Goal: Task Accomplishment & Management: Manage account settings

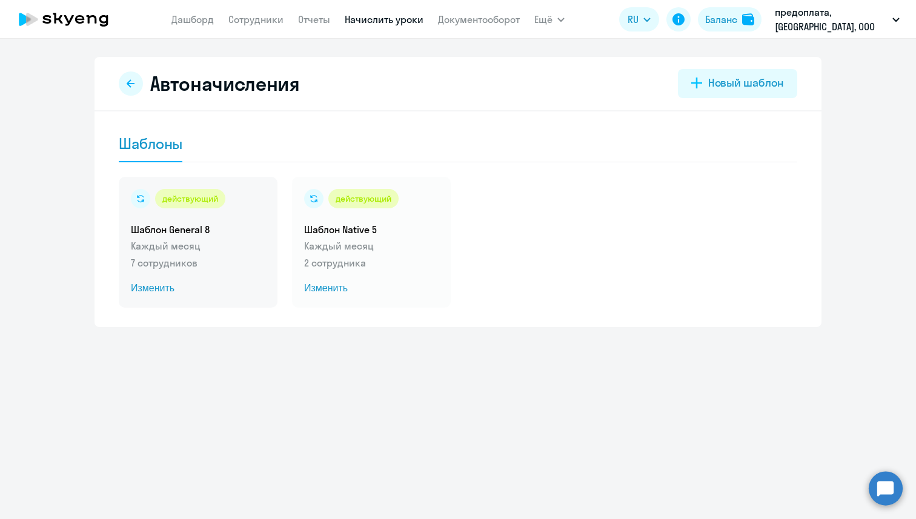
click at [249, 264] on p "7 сотрудников" at bounding box center [198, 263] width 135 height 15
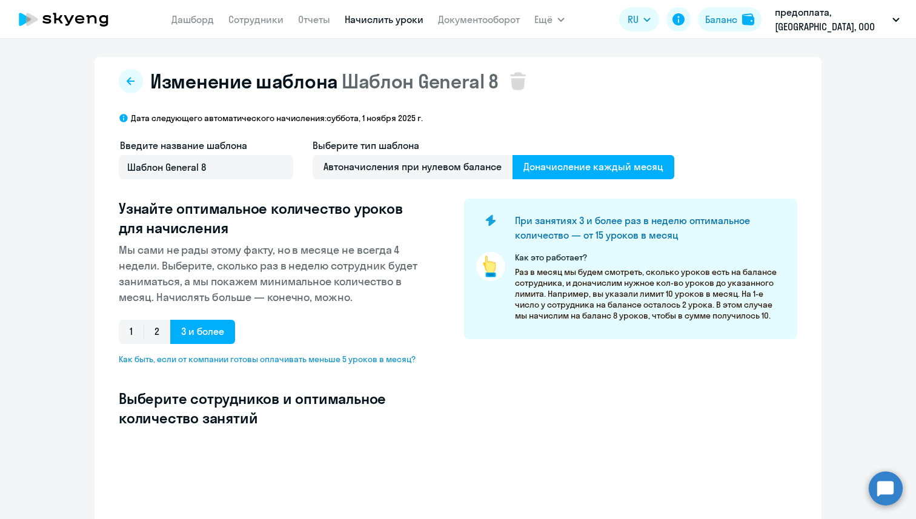
select select "10"
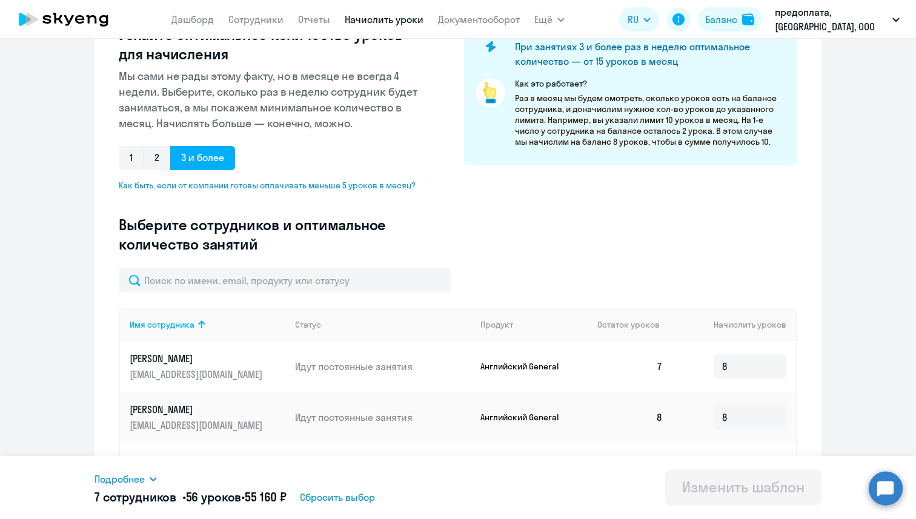
scroll to position [189, 0]
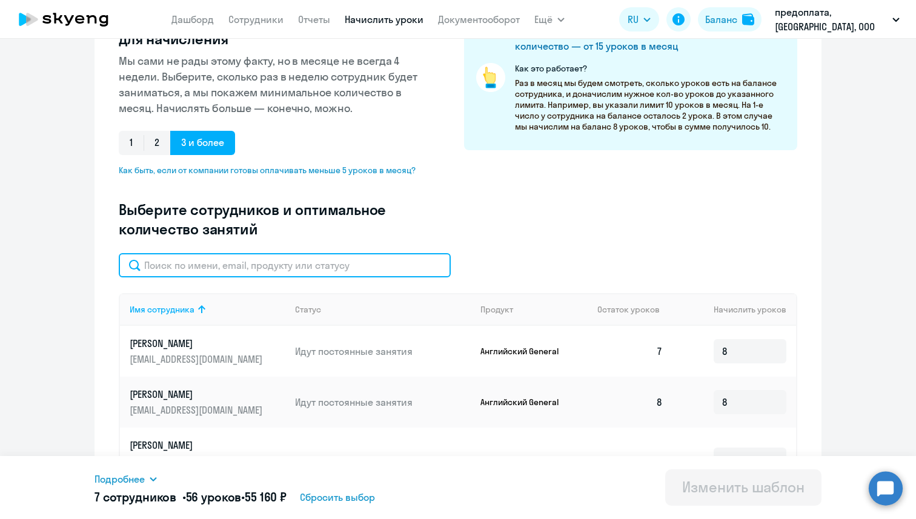
click at [252, 262] on input "text" at bounding box center [285, 265] width 332 height 24
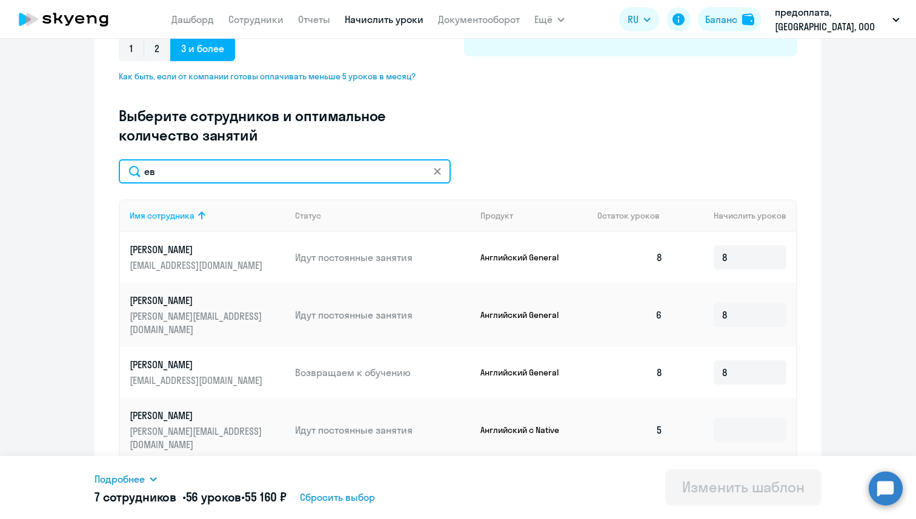
scroll to position [308, 0]
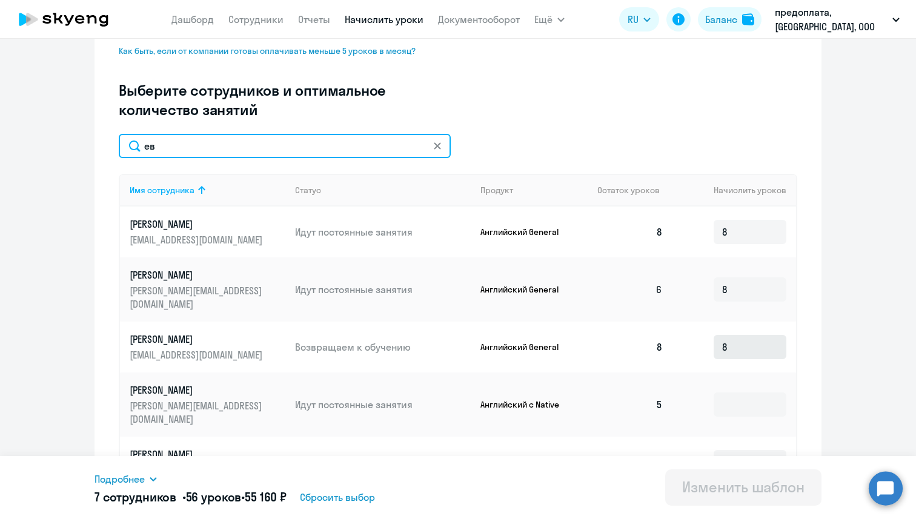
type input "ев"
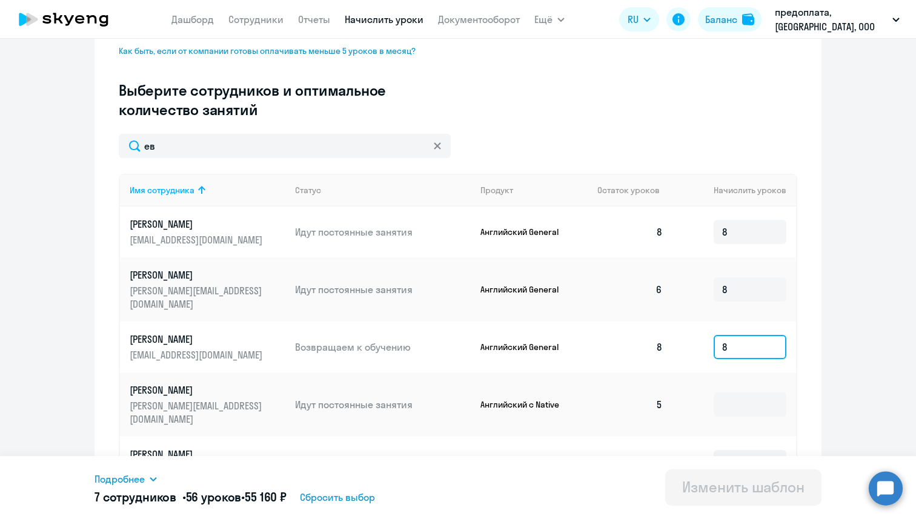
click at [745, 336] on input "8" at bounding box center [750, 347] width 73 height 24
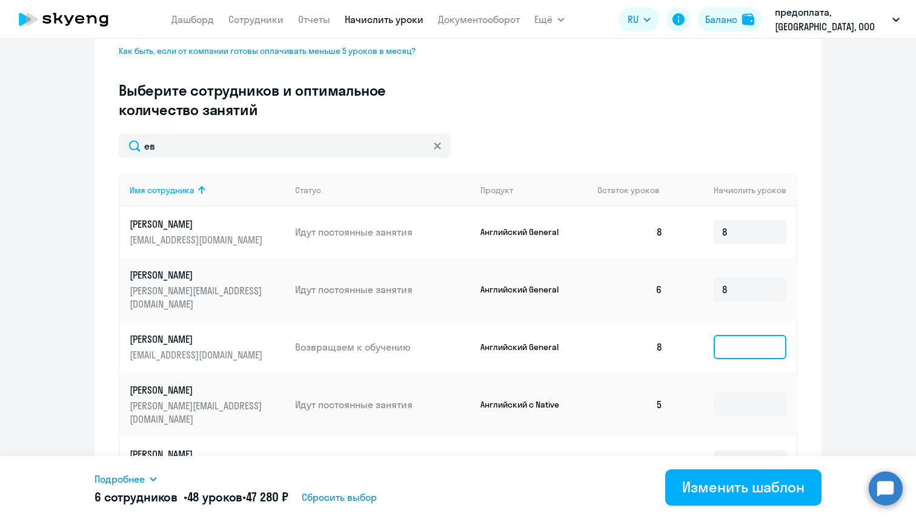
type input "0"
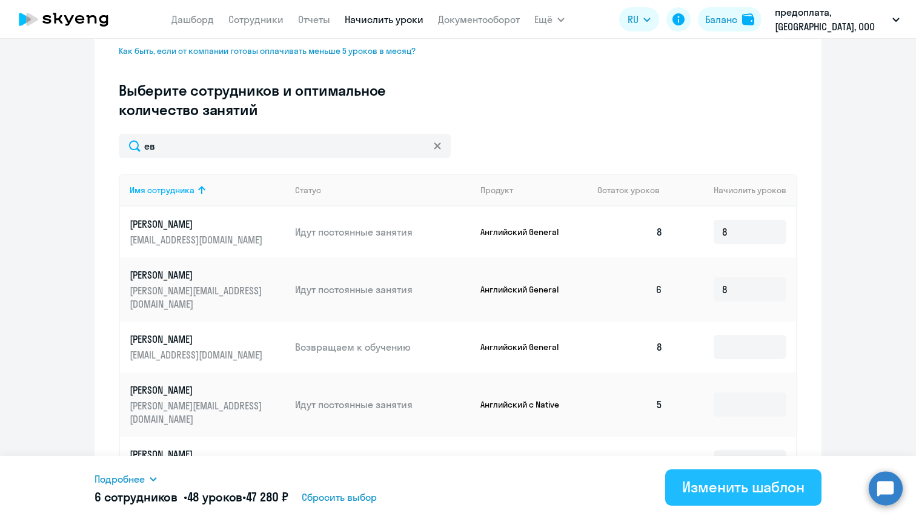
click at [747, 481] on div "Изменить шаблон" at bounding box center [743, 487] width 122 height 19
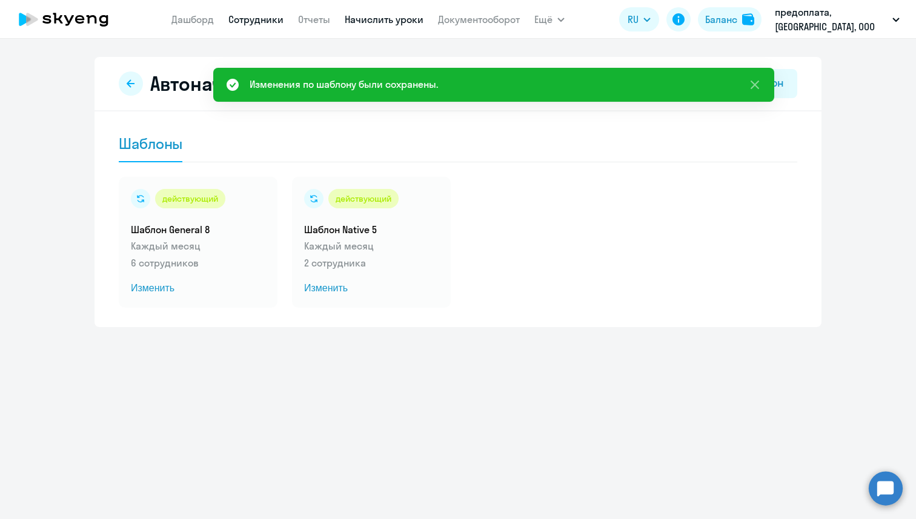
click at [260, 19] on link "Сотрудники" at bounding box center [255, 19] width 55 height 12
select select "30"
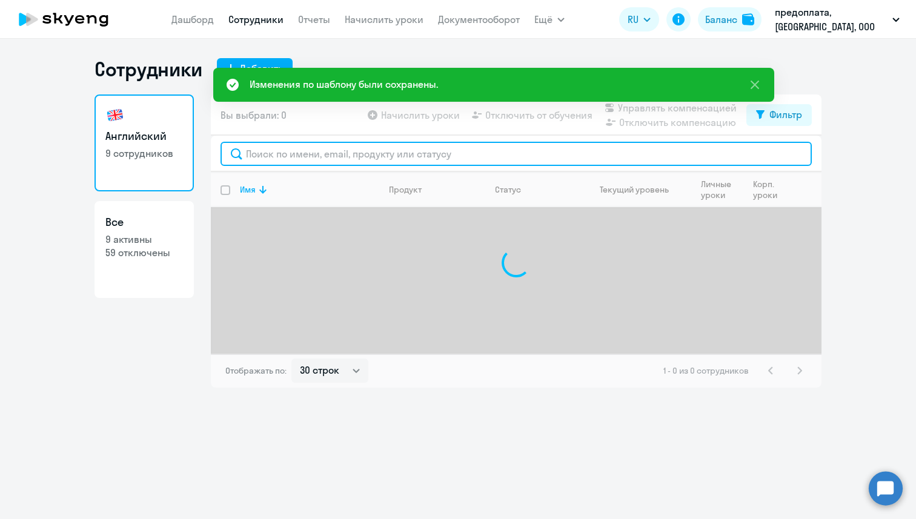
click at [272, 158] on input "text" at bounding box center [516, 154] width 591 height 24
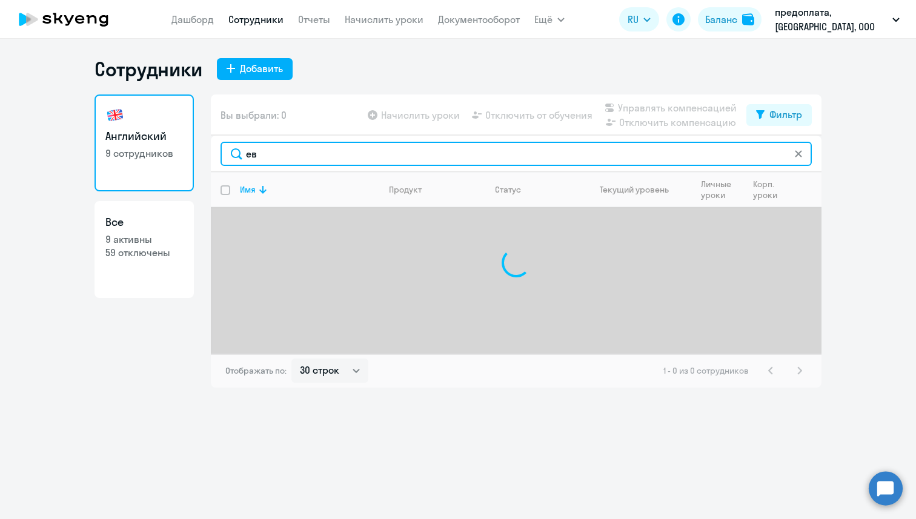
type input "ев"
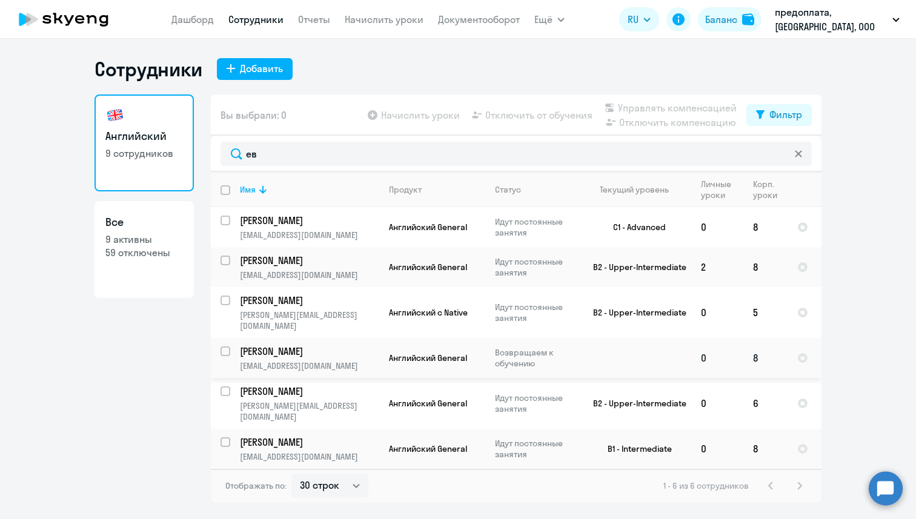
click at [314, 361] on p "[EMAIL_ADDRESS][DOMAIN_NAME]" at bounding box center [309, 366] width 139 height 11
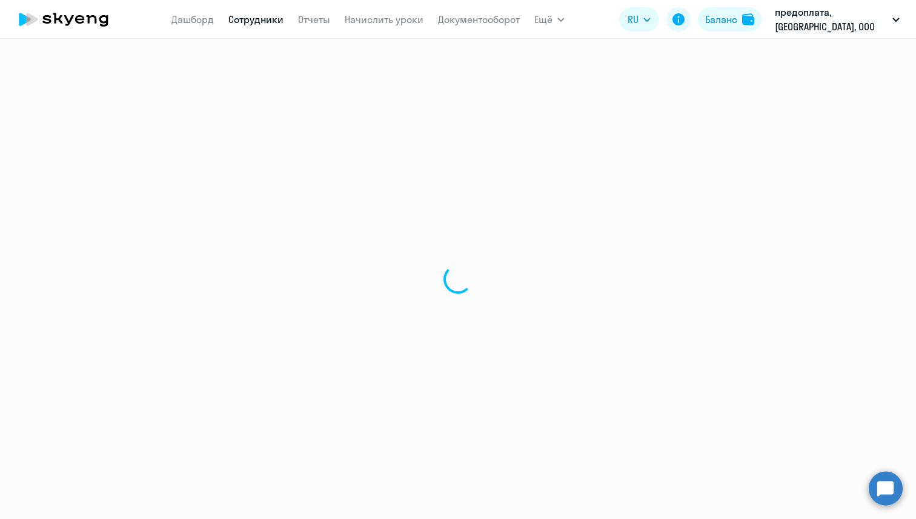
select select "english"
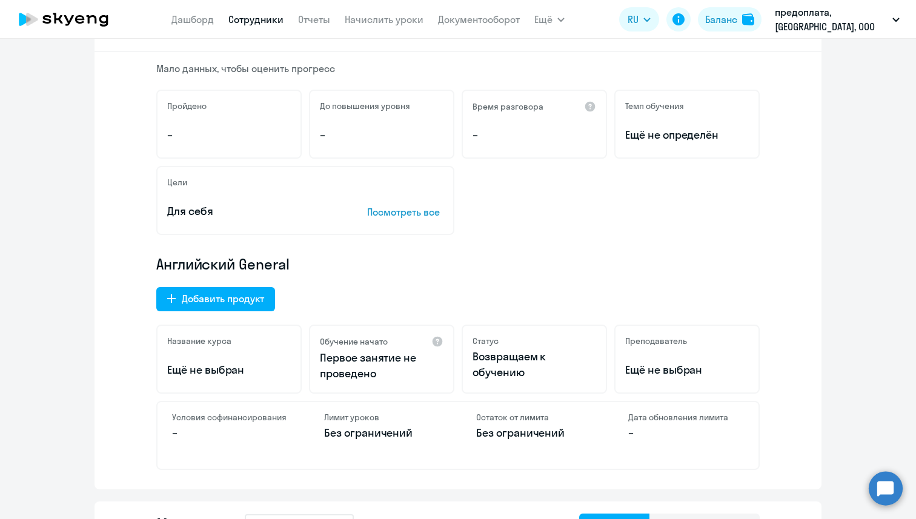
scroll to position [231, 0]
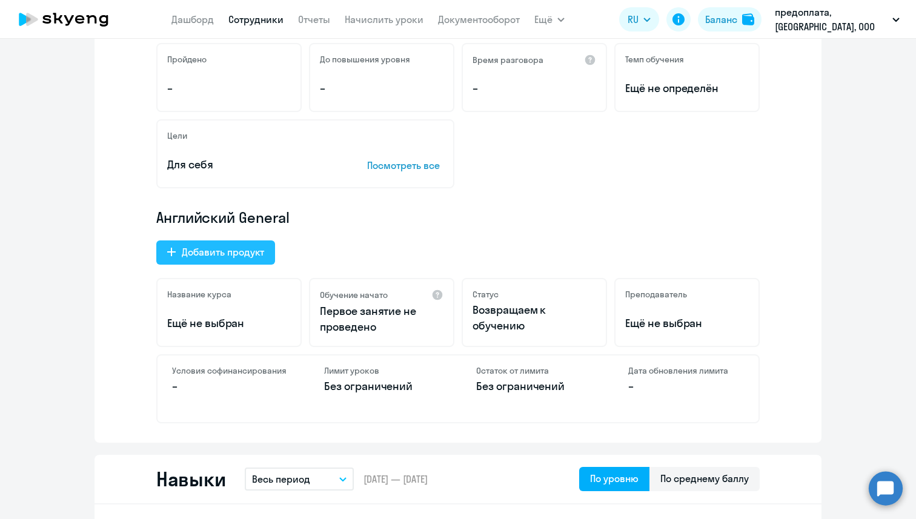
click at [255, 253] on div "Добавить продукт" at bounding box center [223, 252] width 82 height 15
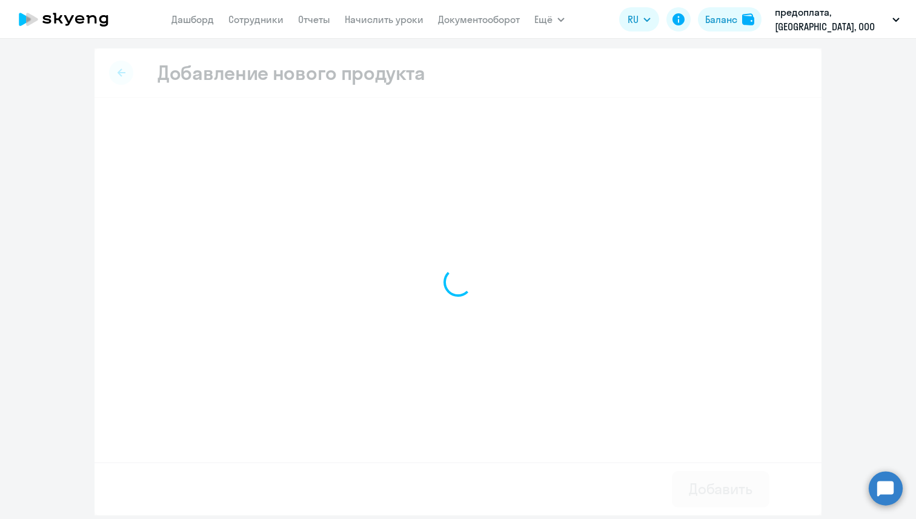
select select "english_adult_native_speaker"
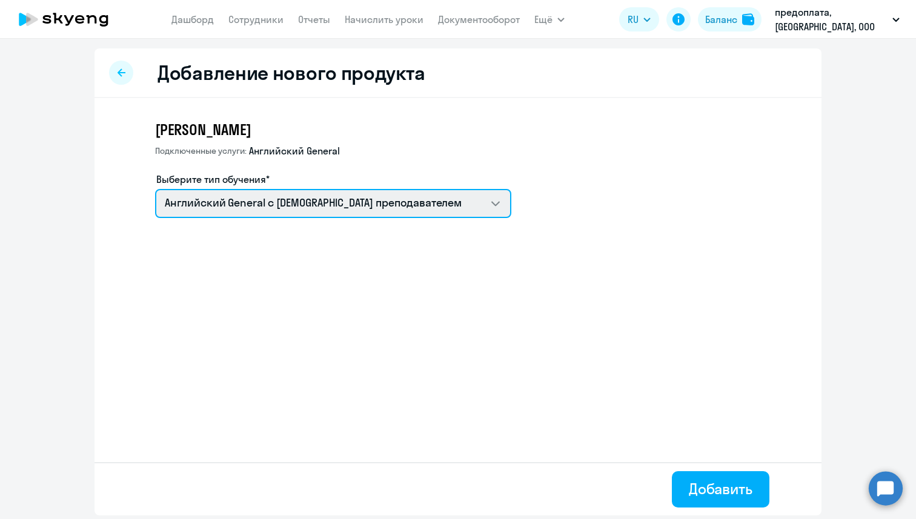
click at [310, 208] on select "Английский General с [DEMOGRAPHIC_DATA] преподавателем" at bounding box center [333, 203] width 356 height 29
click at [155, 189] on select "Английский General с [DEMOGRAPHIC_DATA] преподавателем" at bounding box center [333, 203] width 356 height 29
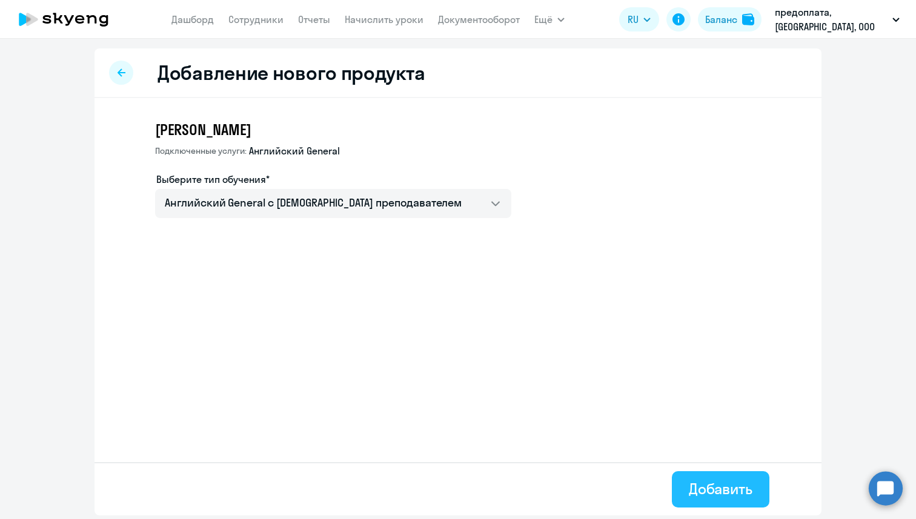
click at [713, 494] on div "Добавить" at bounding box center [721, 488] width 64 height 19
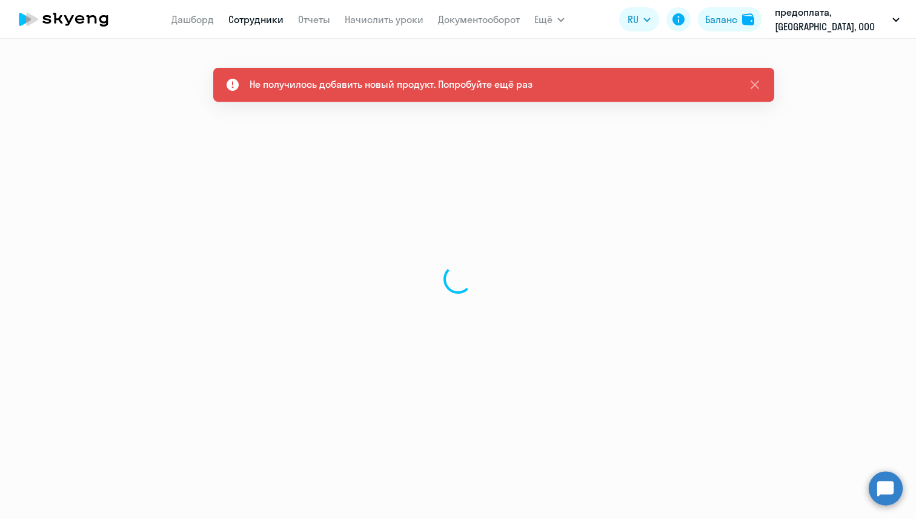
select select "english"
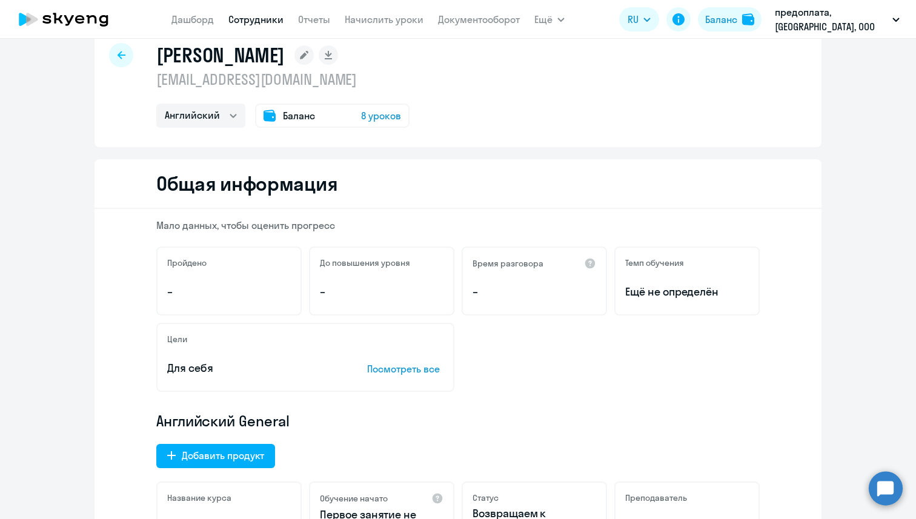
scroll to position [30, 0]
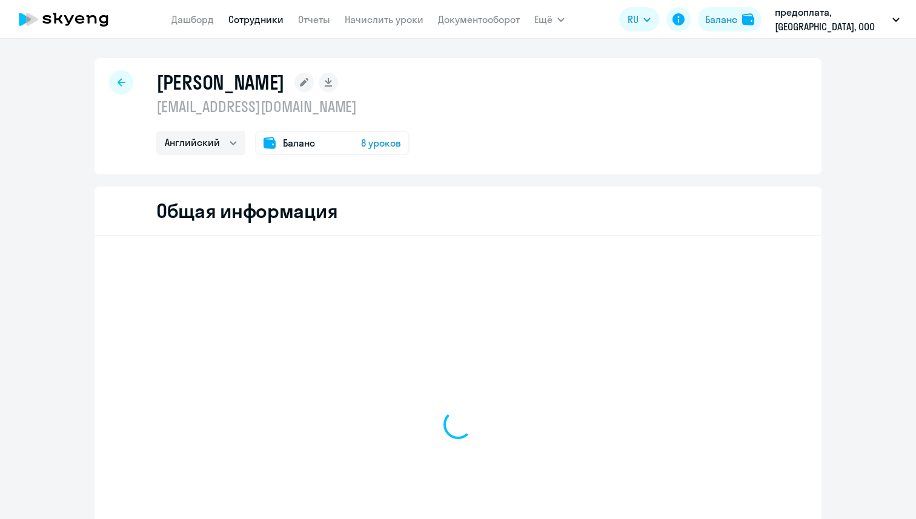
select select "english"
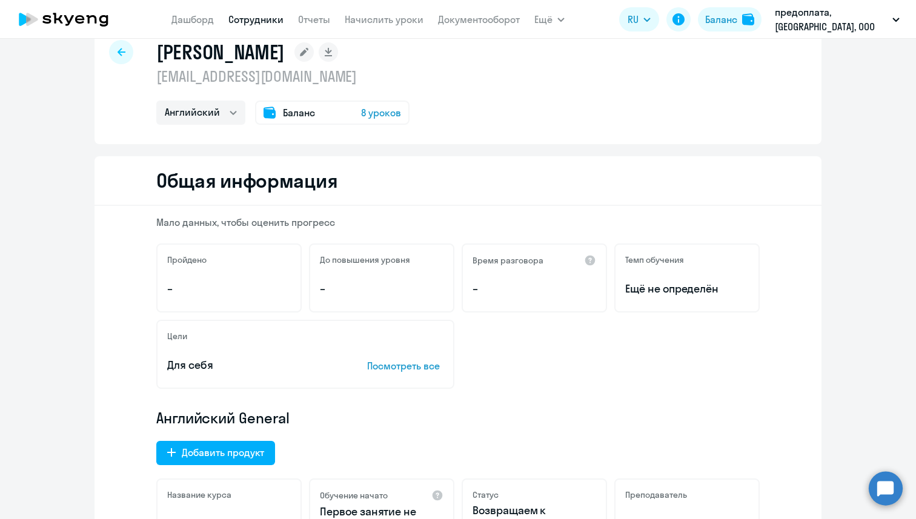
scroll to position [34, 0]
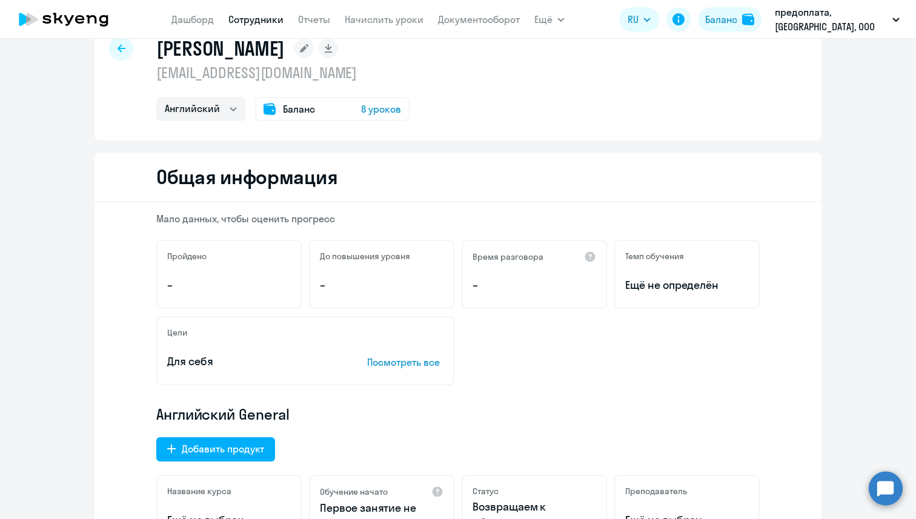
click at [295, 53] on rect at bounding box center [304, 48] width 19 height 19
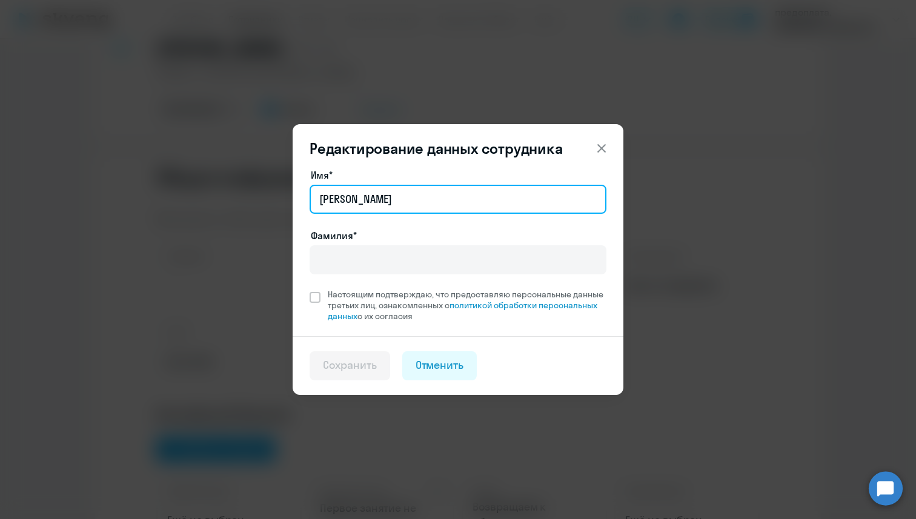
click at [364, 201] on input "Евгения" at bounding box center [458, 199] width 297 height 29
paste input "Evgeniya Durmanova"
drag, startPoint x: 463, startPoint y: 201, endPoint x: 368, endPoint y: 201, distance: 95.1
click at [368, 201] on input "Evgeniya Durmanova" at bounding box center [458, 199] width 297 height 29
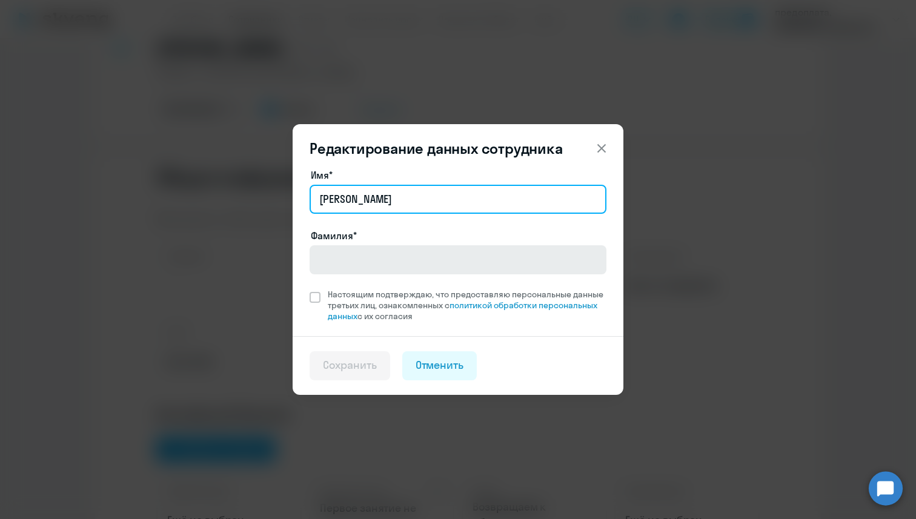
type input "Evgeniya"
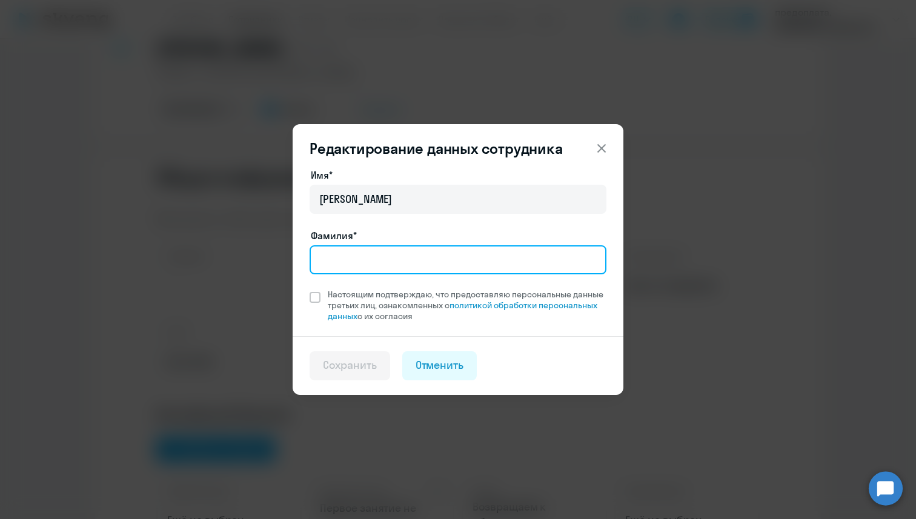
click at [365, 257] on input "Фамилия*" at bounding box center [458, 259] width 297 height 29
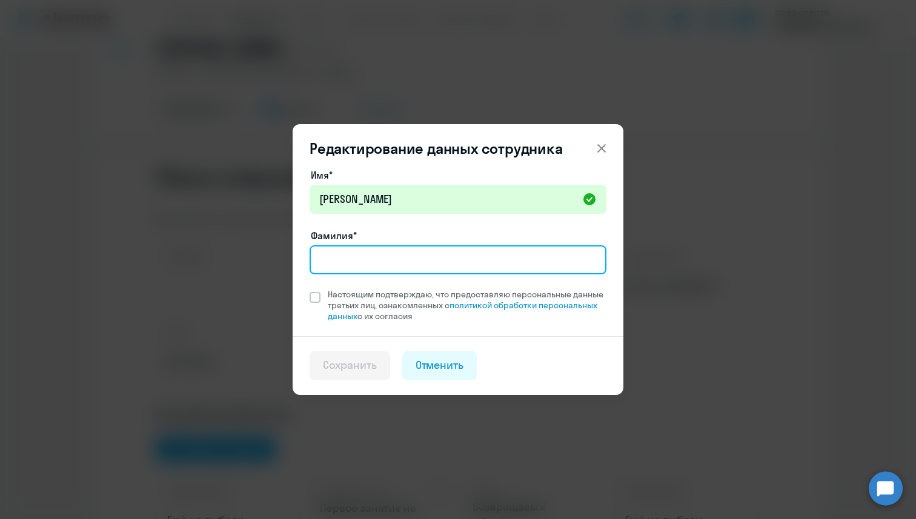
paste input "Durmanova"
type input "Durmanova"
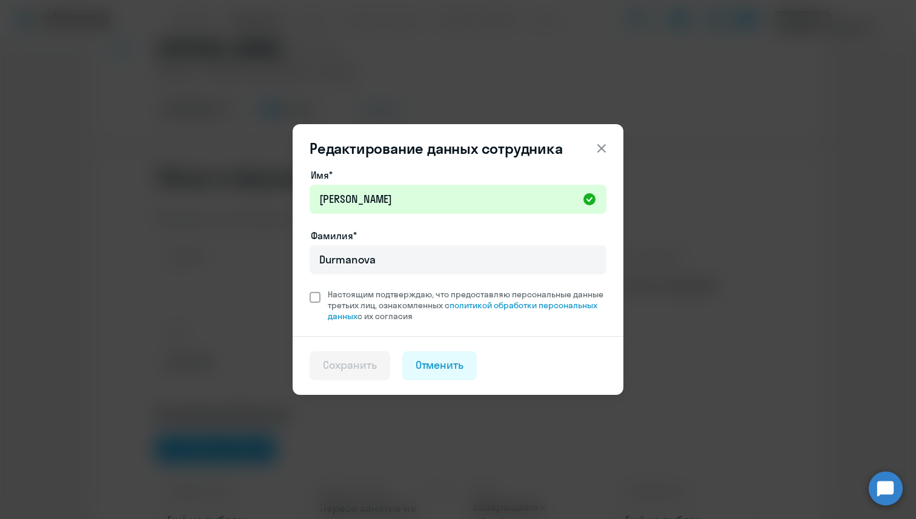
click at [367, 291] on span "Настоящим подтверждаю, что предоставляю персональные данные третьих лиц, ознако…" at bounding box center [467, 305] width 279 height 33
click at [310, 289] on input "Настоящим подтверждаю, что предоставляю персональные данные третьих лиц, ознако…" at bounding box center [309, 288] width 1 height 1
checkbox input "true"
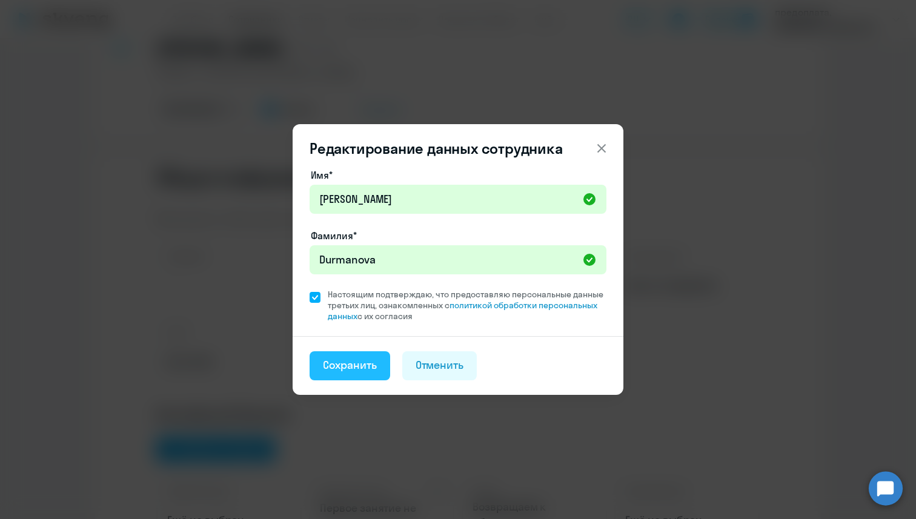
click at [349, 358] on div "Сохранить" at bounding box center [350, 366] width 54 height 16
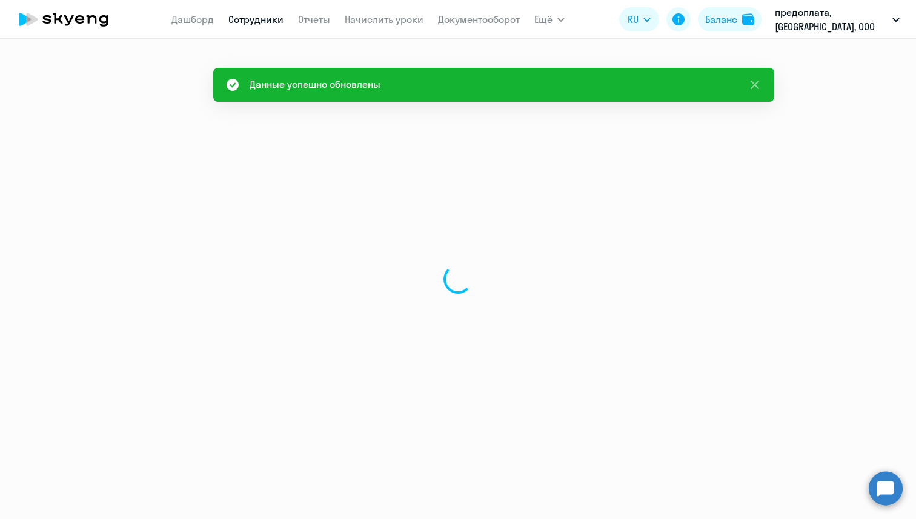
select select "english"
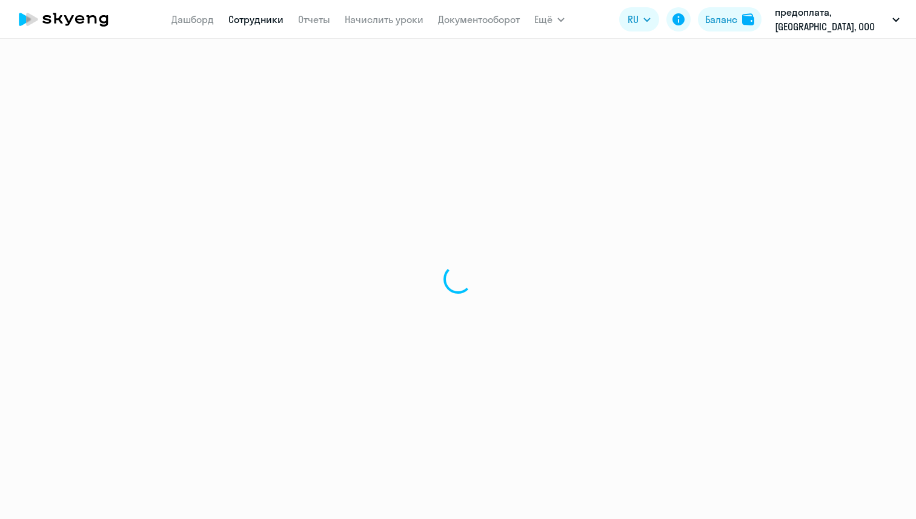
select select "english"
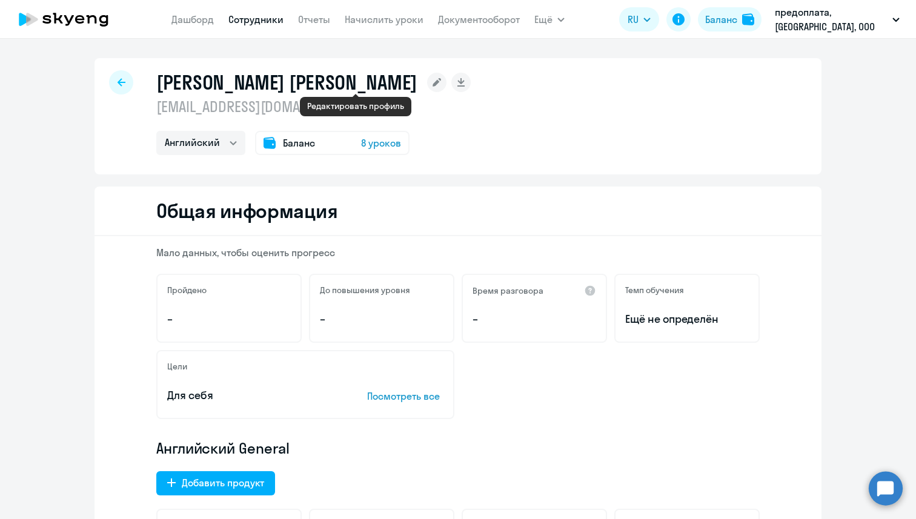
click at [427, 82] on rect at bounding box center [436, 82] width 19 height 19
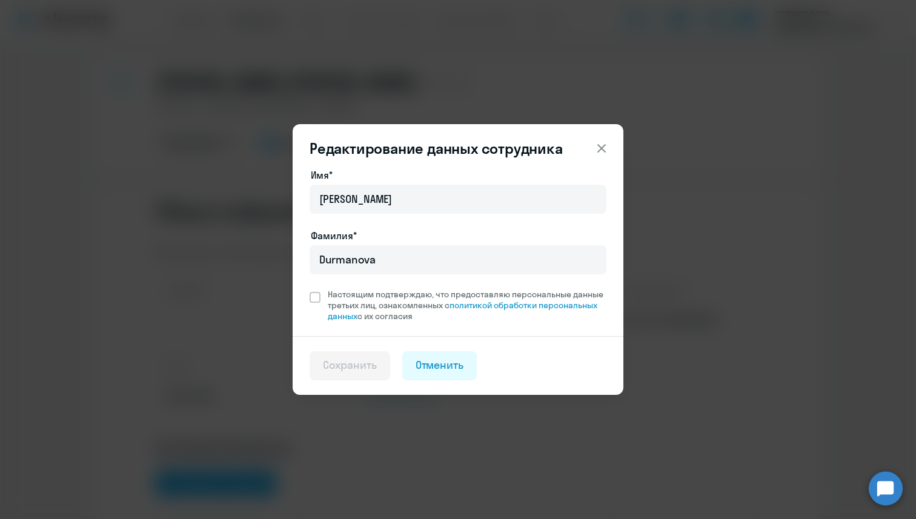
click at [599, 152] on icon at bounding box center [602, 148] width 15 height 15
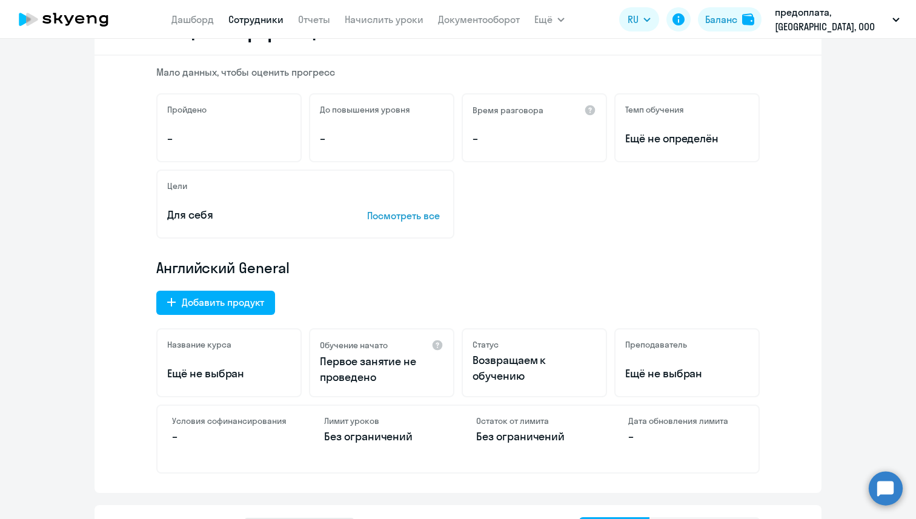
scroll to position [184, 0]
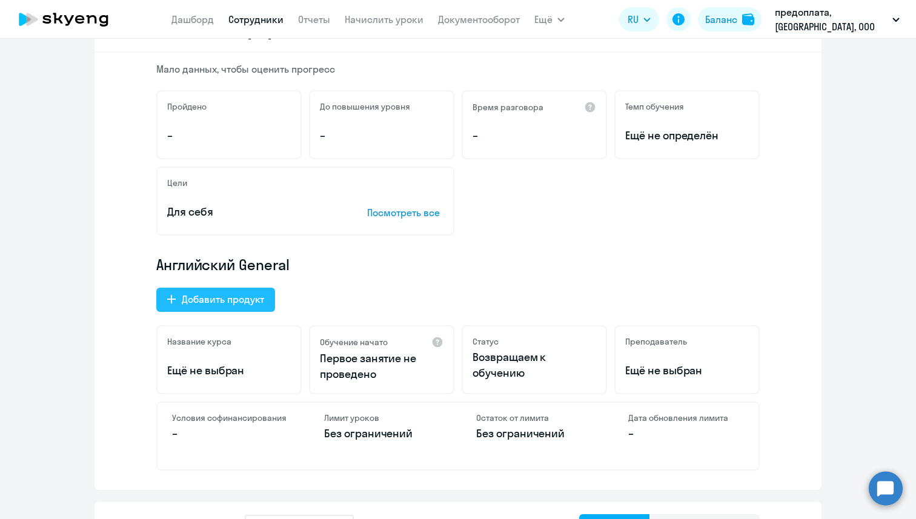
click at [233, 305] on div "Добавить продукт" at bounding box center [223, 299] width 82 height 15
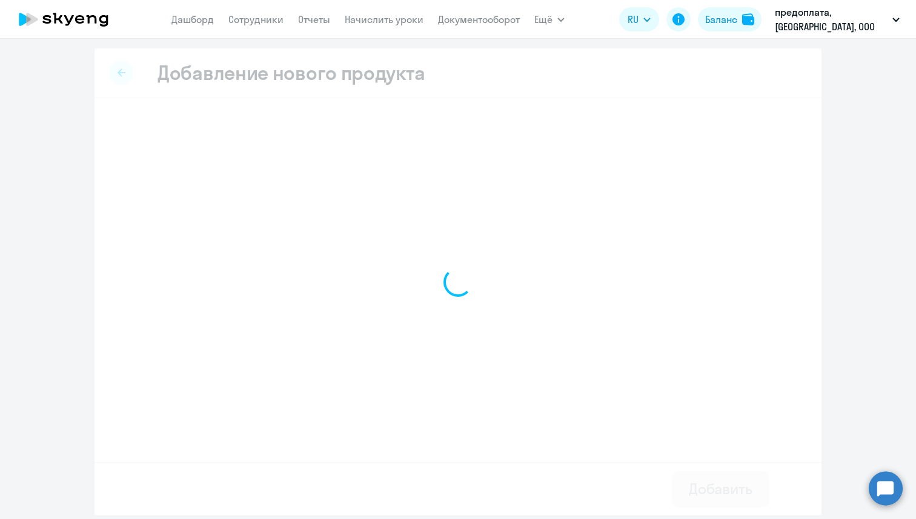
select select "english_adult_native_speaker"
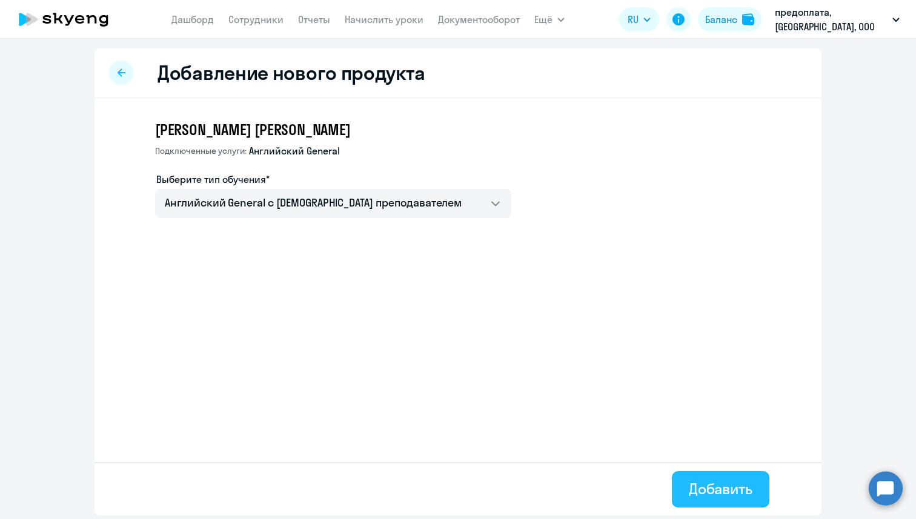
click at [731, 504] on button "Добавить" at bounding box center [721, 489] width 98 height 36
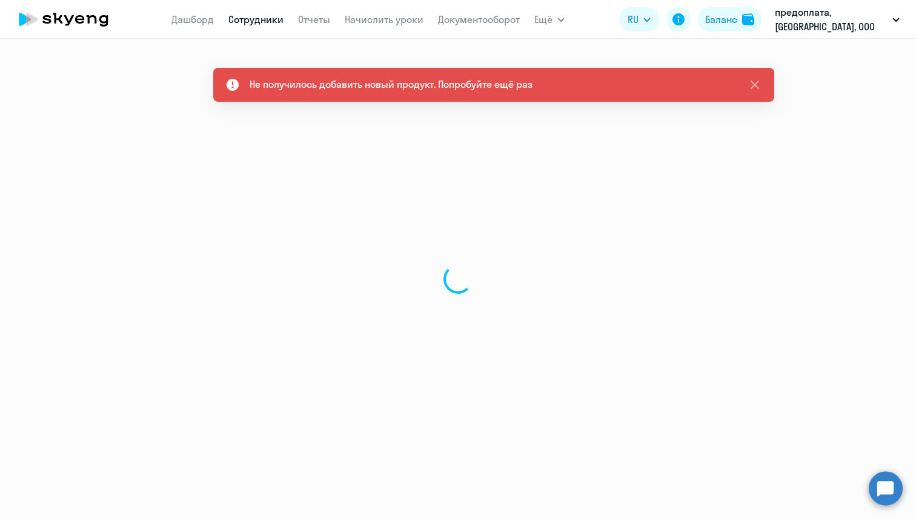
select select "english"
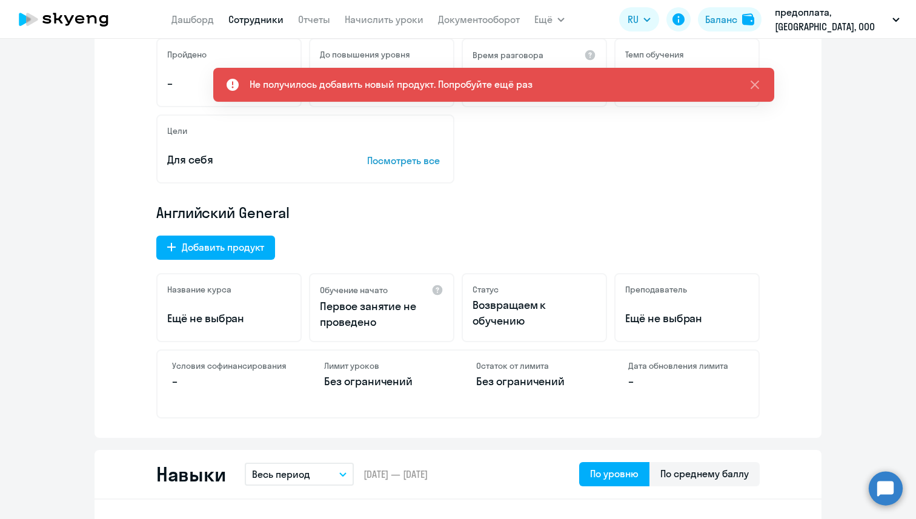
scroll to position [273, 0]
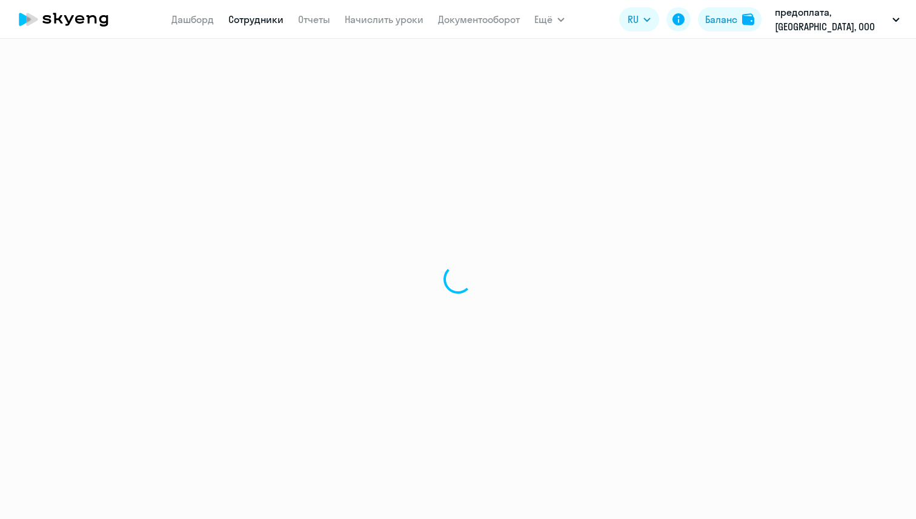
select select "english"
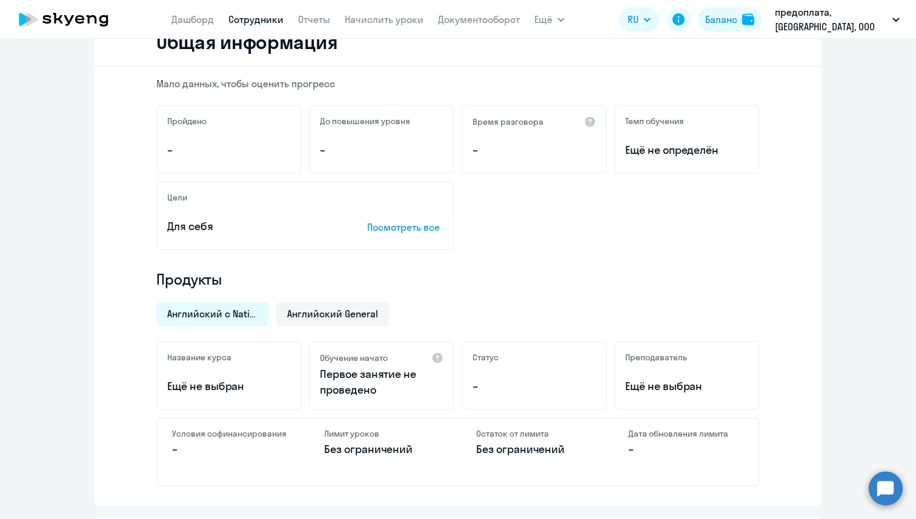
scroll to position [328, 0]
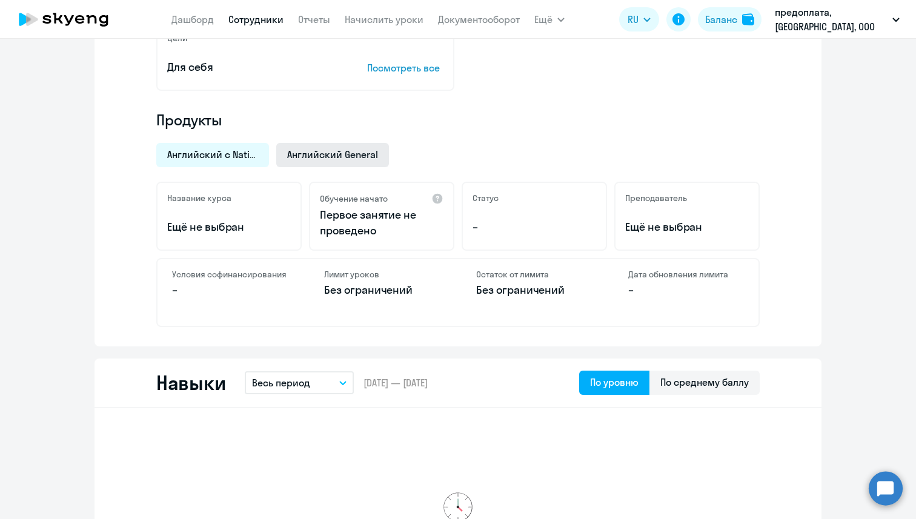
click at [315, 156] on span "Английский General" at bounding box center [332, 154] width 91 height 13
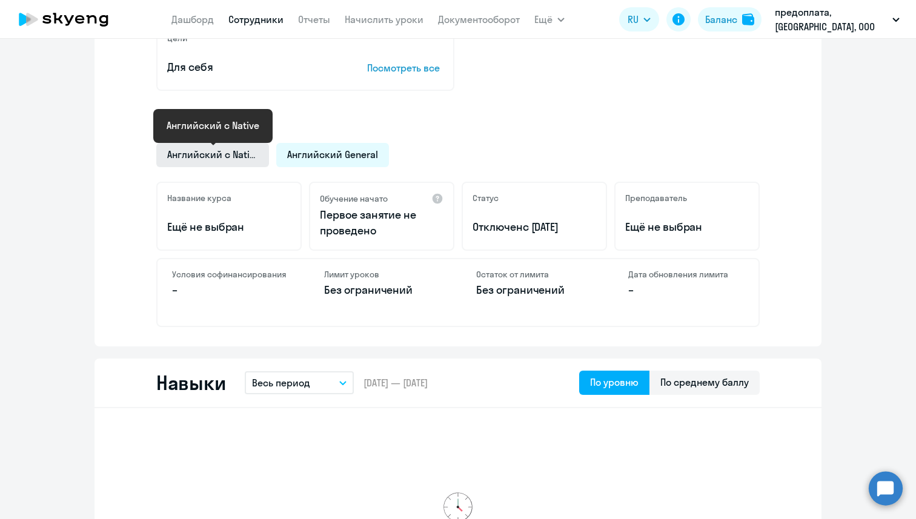
click at [244, 158] on span "Английский с Native" at bounding box center [212, 154] width 91 height 13
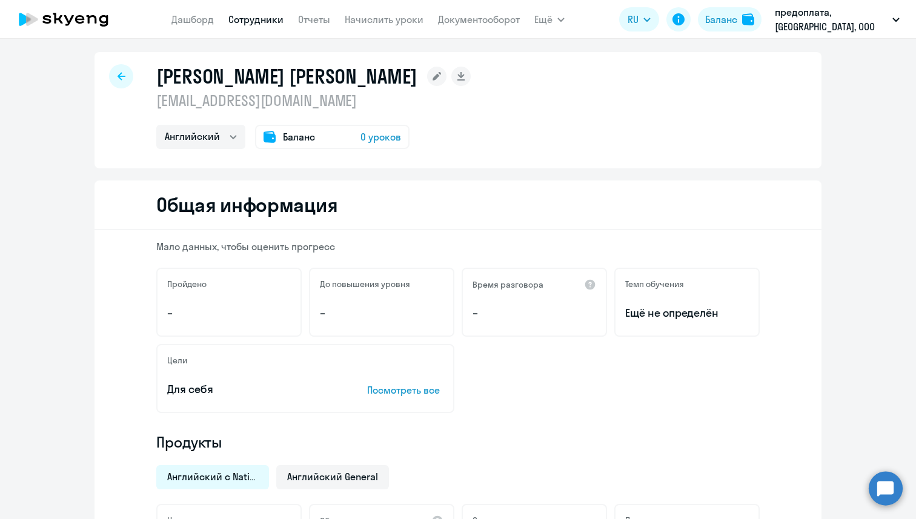
scroll to position [0, 0]
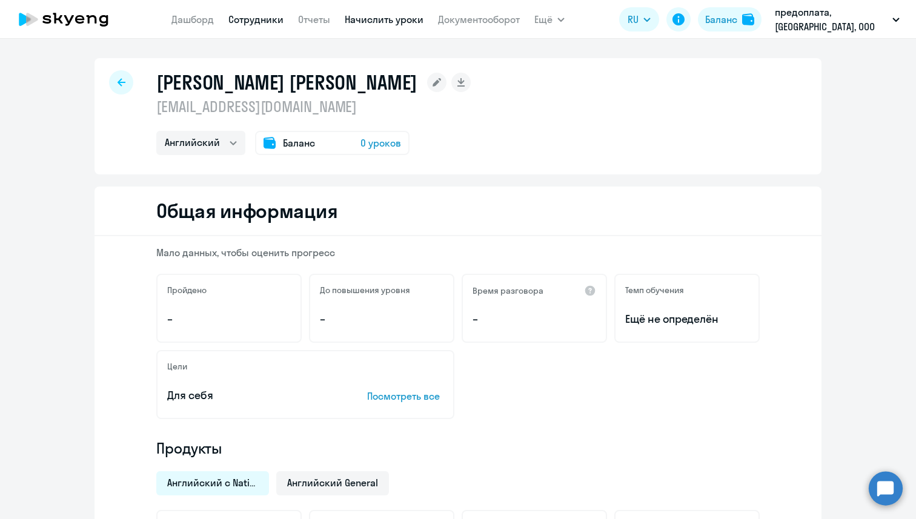
click at [409, 23] on link "Начислить уроки" at bounding box center [384, 19] width 79 height 12
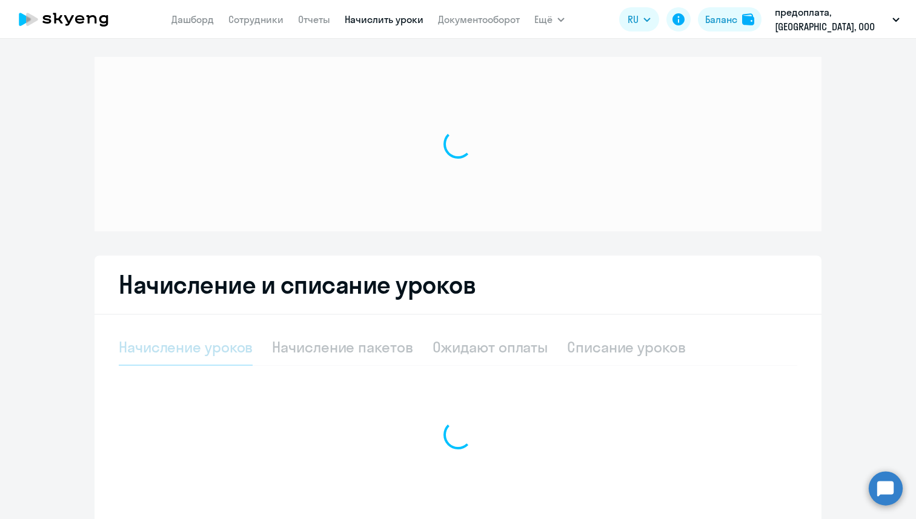
select select "10"
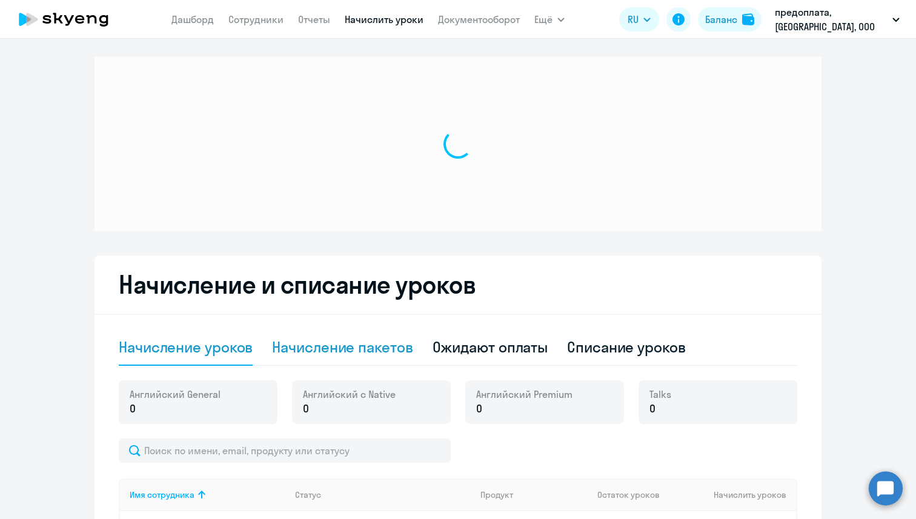
click at [325, 299] on h2 "Начисление и списание уроков" at bounding box center [458, 284] width 679 height 29
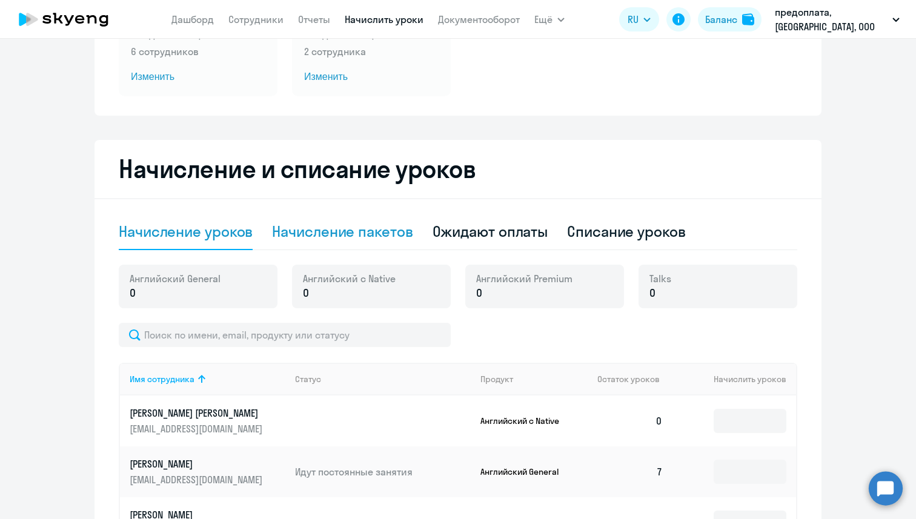
scroll to position [166, 0]
click at [341, 219] on div "Начисление пакетов" at bounding box center [342, 231] width 141 height 36
select select "10"
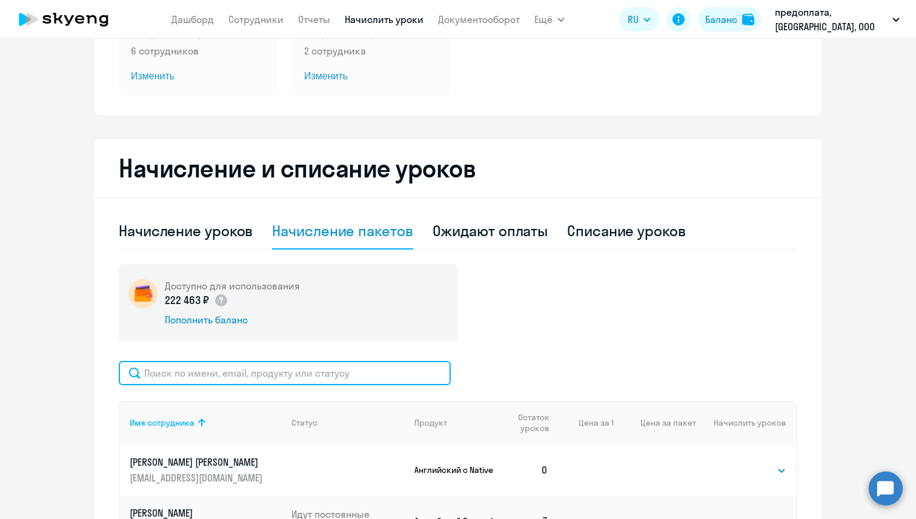
click at [271, 378] on input "text" at bounding box center [285, 373] width 332 height 24
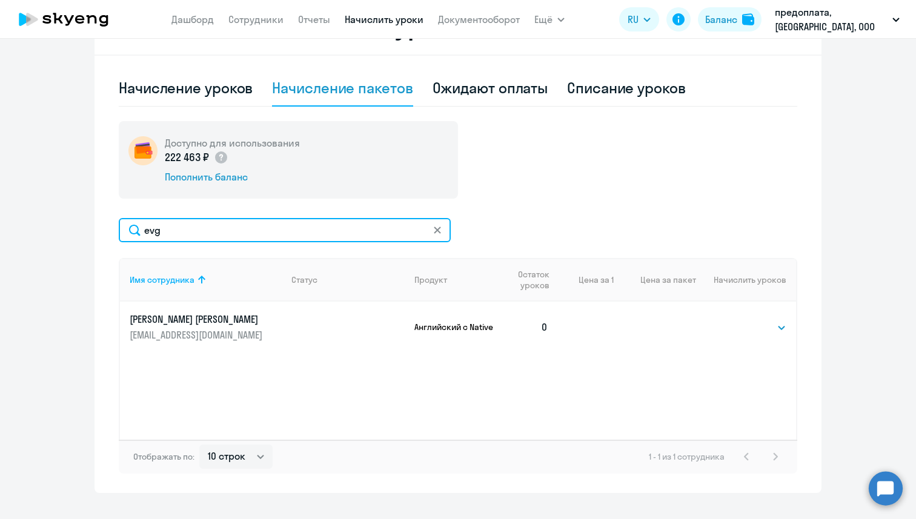
scroll to position [331, 0]
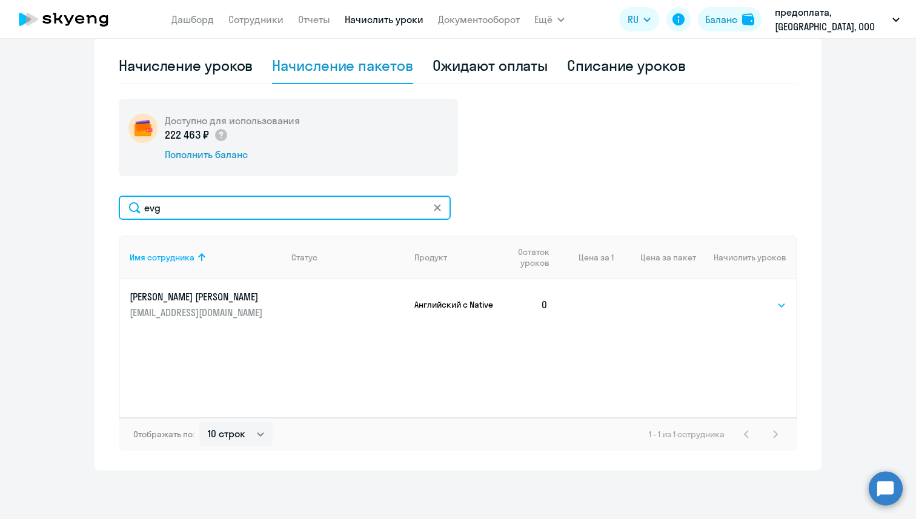
type input "evg"
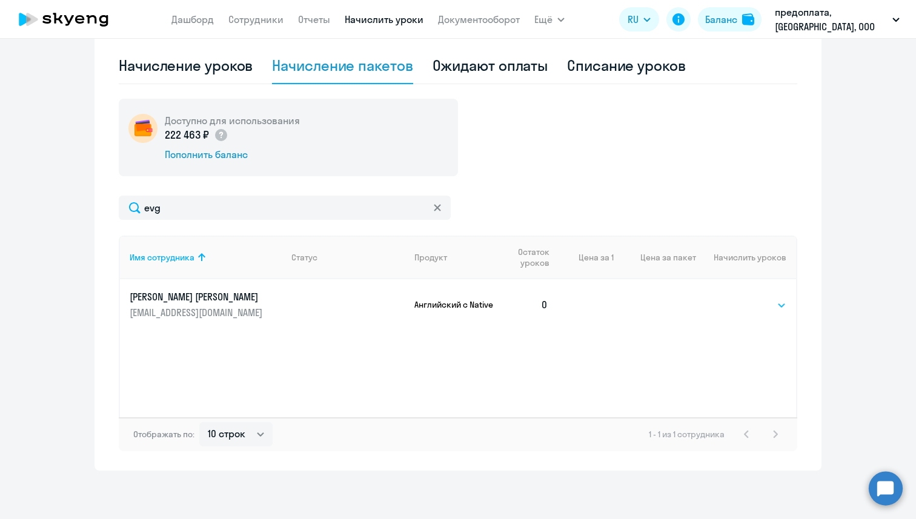
click at [764, 307] on select "Выбрать 4 8 16 32 64 96 128" at bounding box center [762, 305] width 50 height 15
select select "4"
click at [737, 298] on select "Выбрать 4 8 16 32 64 96 128" at bounding box center [762, 305] width 50 height 15
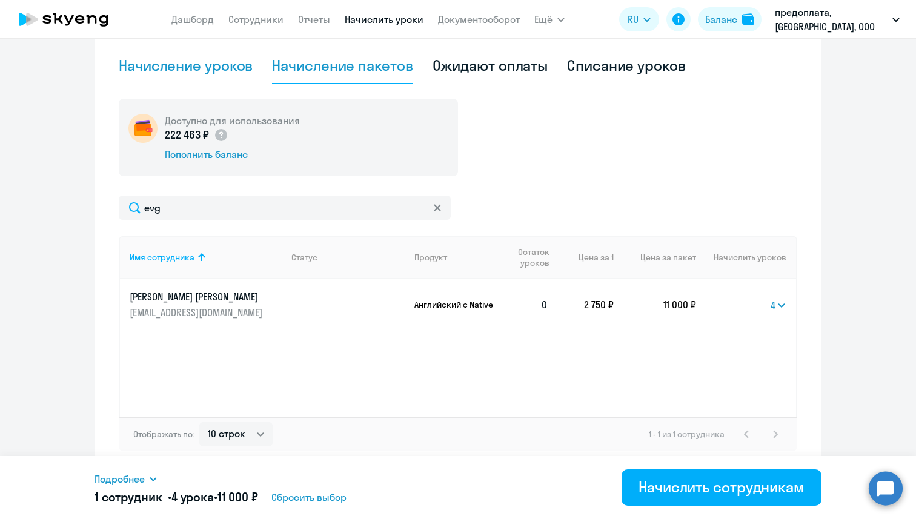
click at [240, 68] on div "Начисление уроков" at bounding box center [186, 65] width 134 height 19
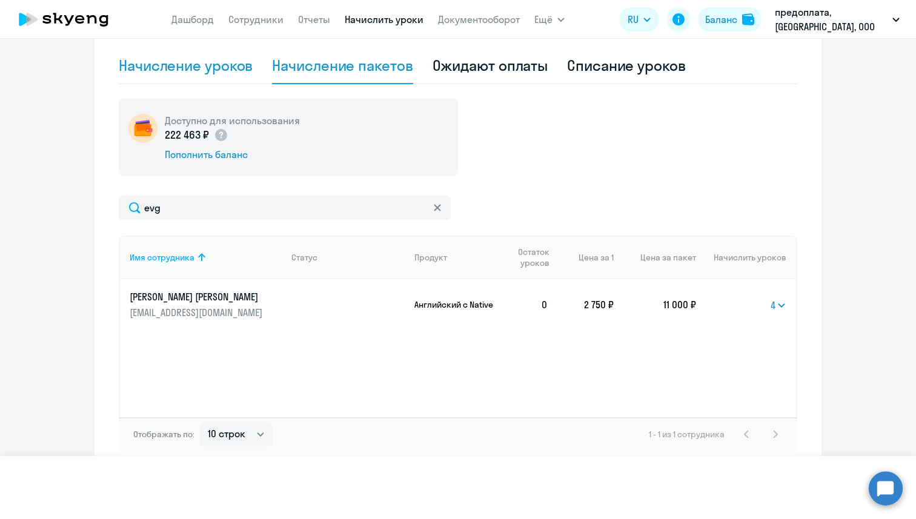
scroll to position [293, 0]
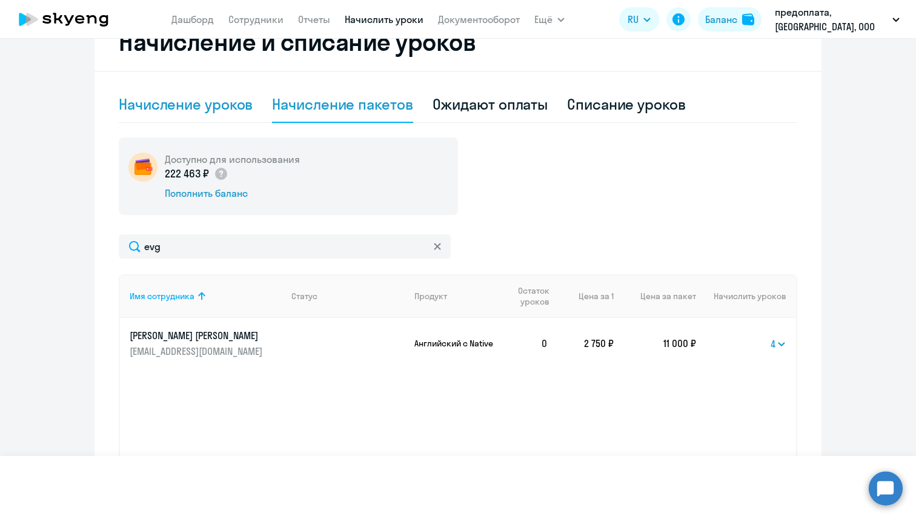
select select "10"
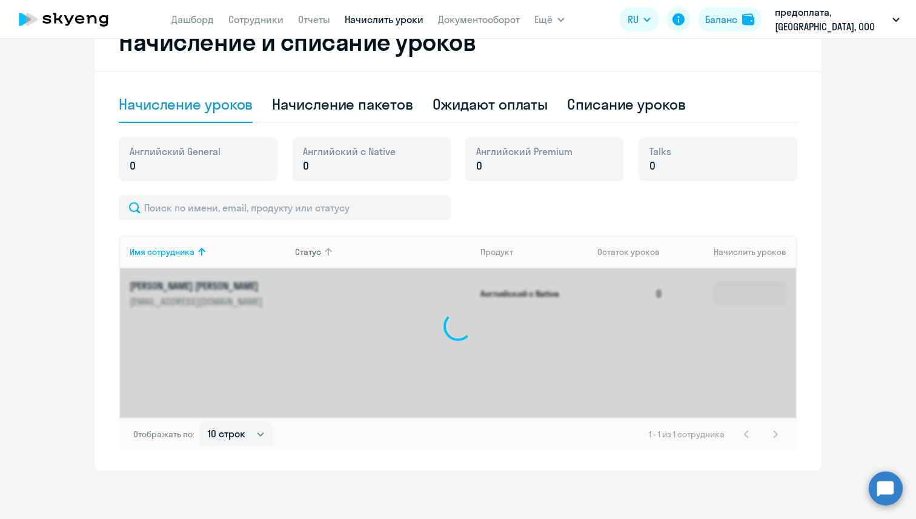
scroll to position [0, 0]
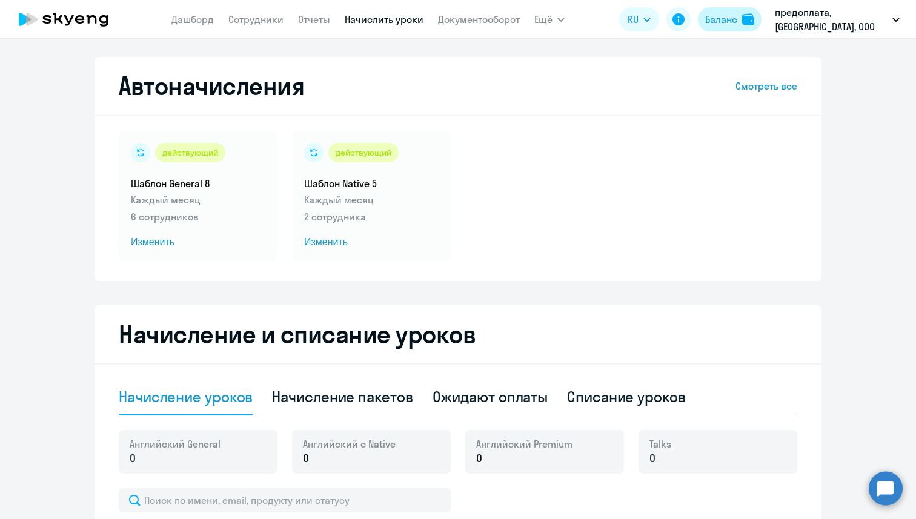
click at [738, 21] on div "Баланс" at bounding box center [721, 19] width 32 height 15
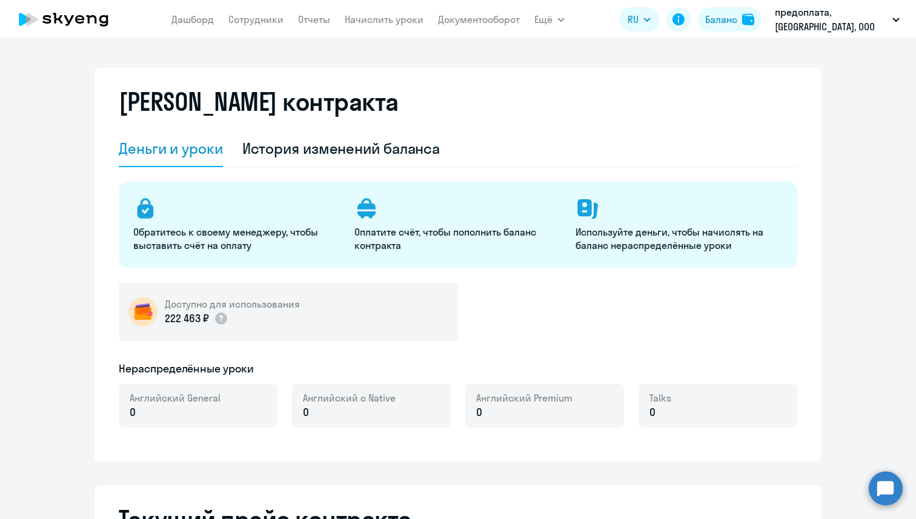
select select "english_adult_not_native_speaker"
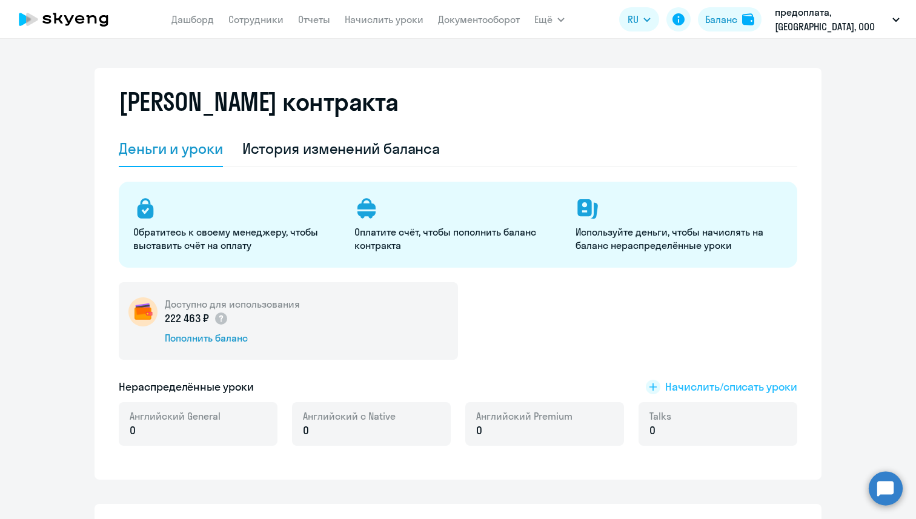
click at [745, 389] on span "Начислить/списать уроки" at bounding box center [731, 387] width 132 height 16
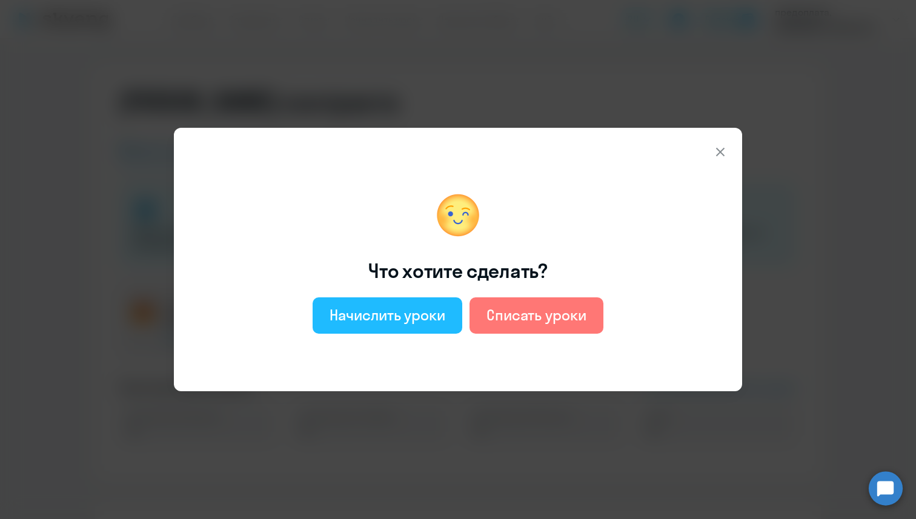
click at [418, 319] on div "Начислить уроки" at bounding box center [388, 314] width 116 height 19
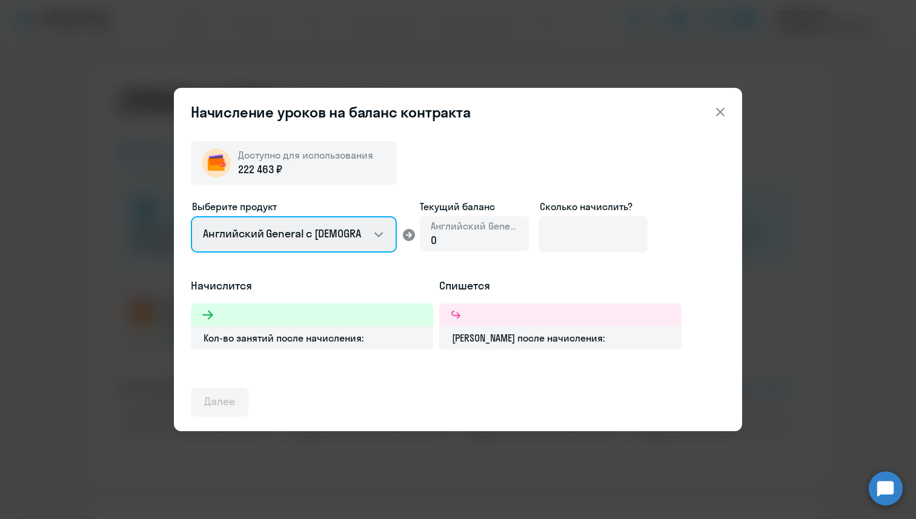
click at [374, 235] on select "Английский General с [DEMOGRAPHIC_DATA] преподавателем Английский General с [DE…" at bounding box center [294, 234] width 206 height 36
select select "english_adult_native_speaker"
click at [191, 216] on select "Английский General с [DEMOGRAPHIC_DATA] преподавателем Английский General с [DE…" at bounding box center [294, 234] width 206 height 36
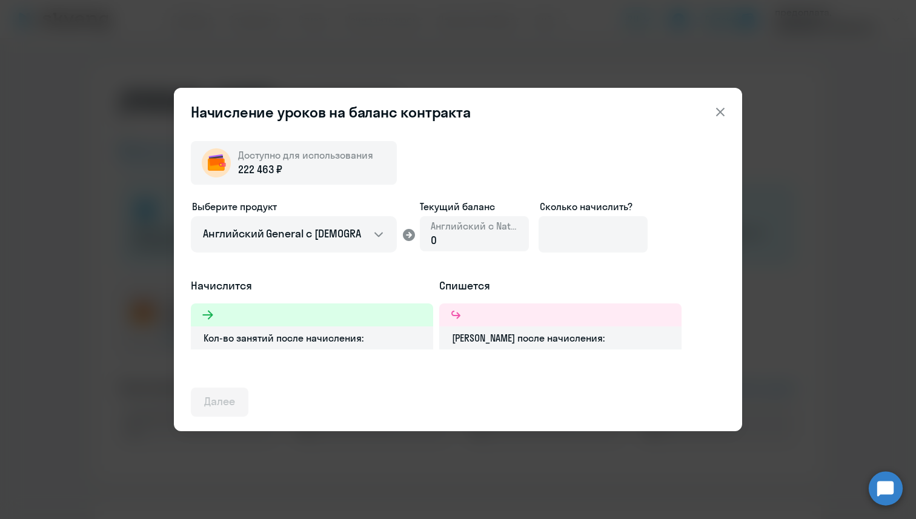
click at [471, 242] on div "0" at bounding box center [474, 241] width 87 height 16
click at [580, 237] on input at bounding box center [593, 234] width 109 height 36
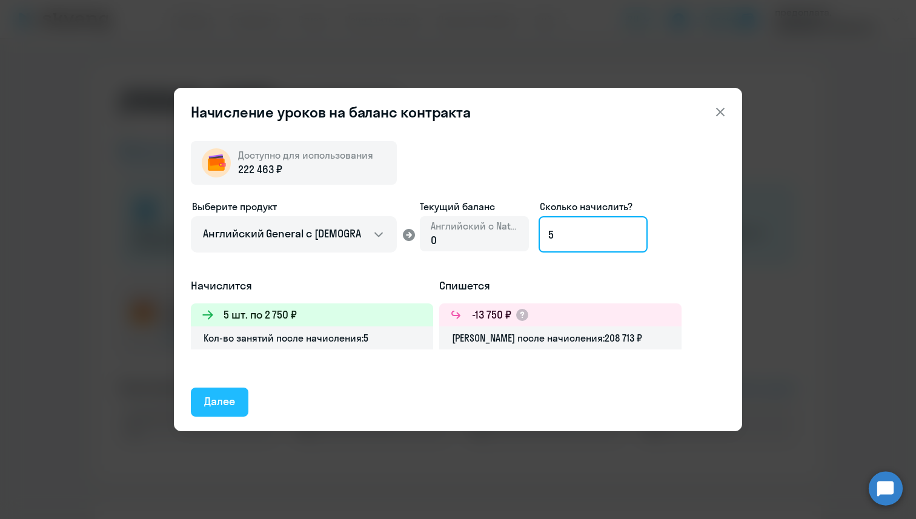
type input "5"
click at [241, 402] on button "Далее" at bounding box center [220, 402] width 58 height 29
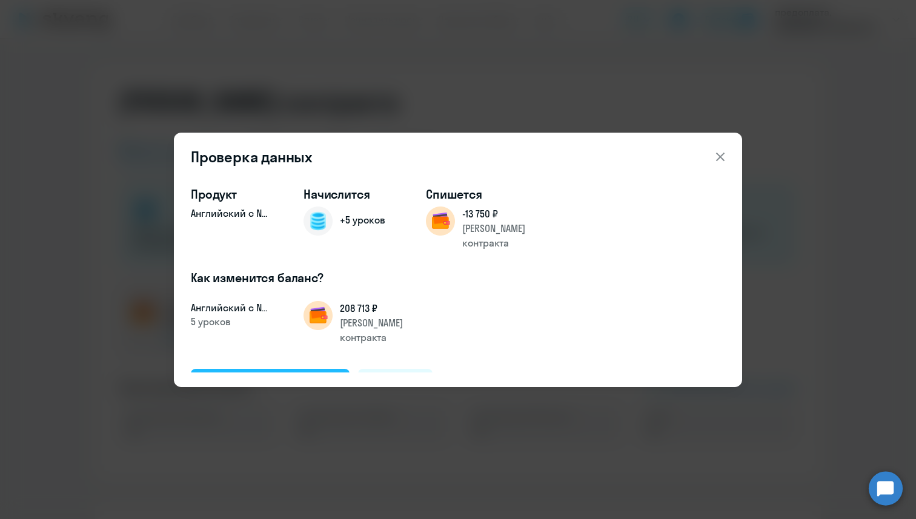
click at [299, 375] on div "Подтвердить и начислить" at bounding box center [270, 383] width 132 height 16
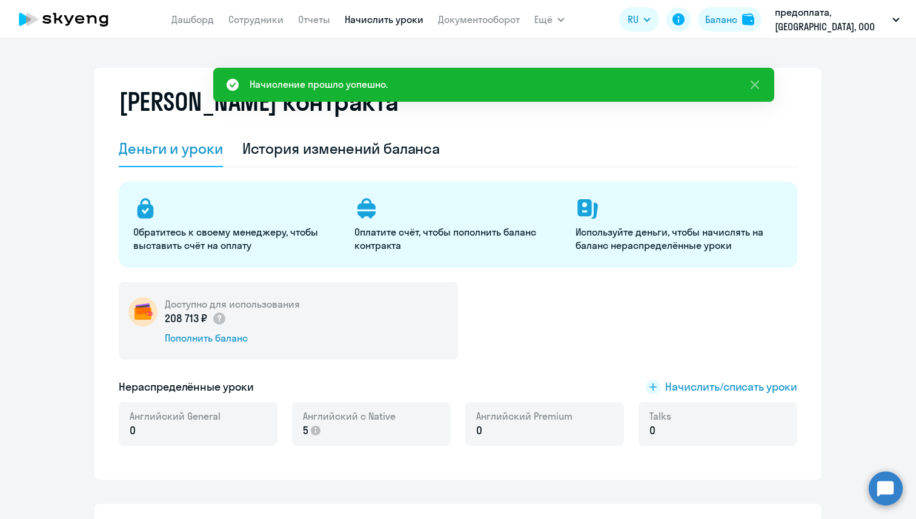
click at [372, 19] on link "Начислить уроки" at bounding box center [384, 19] width 79 height 12
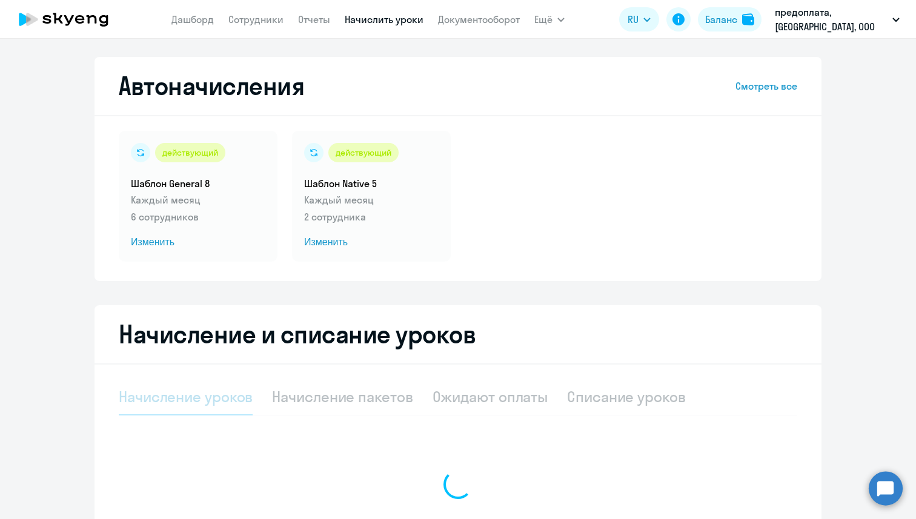
select select "10"
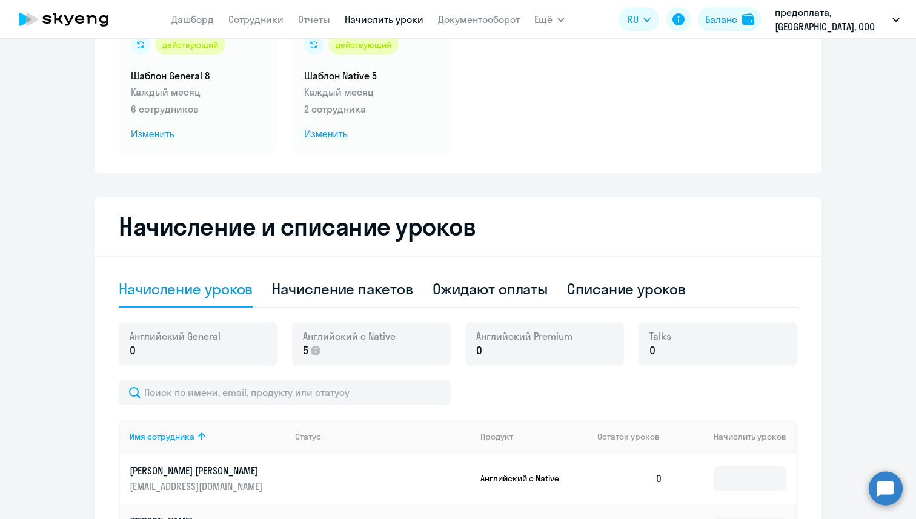
scroll to position [124, 0]
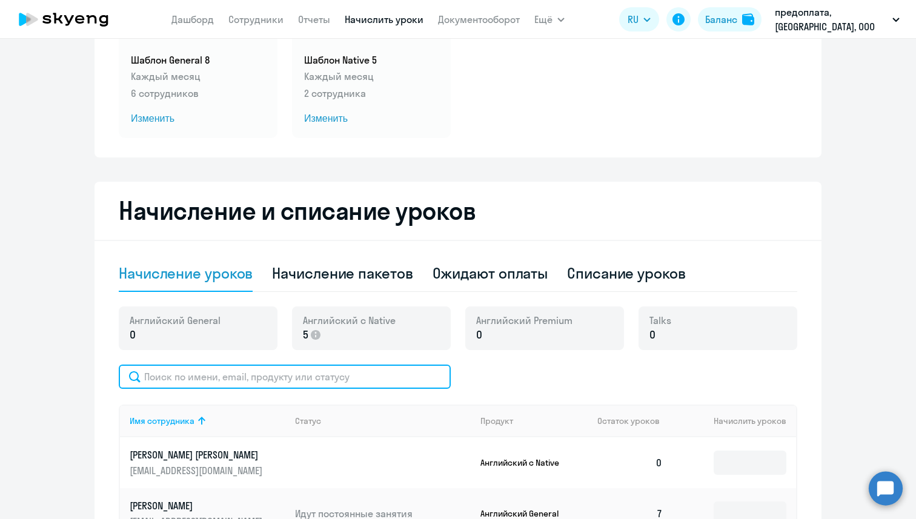
click at [342, 384] on input "text" at bounding box center [285, 377] width 332 height 24
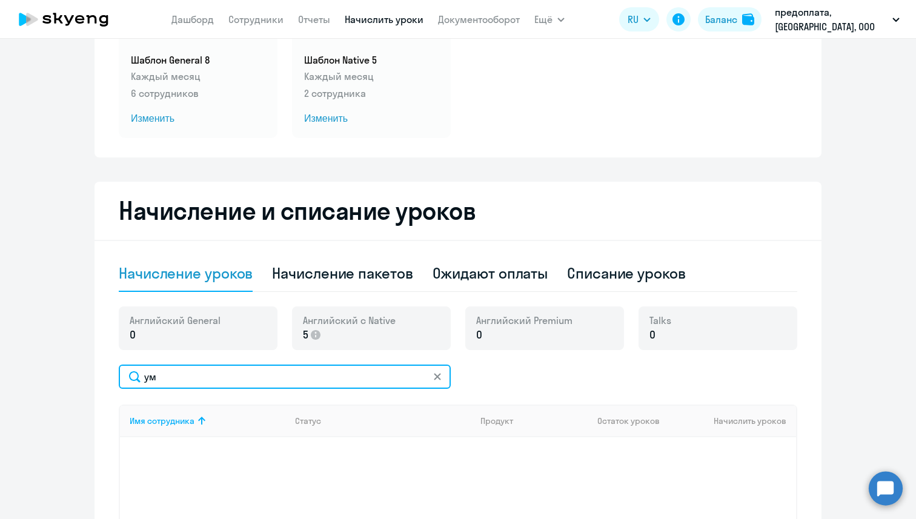
type input "у"
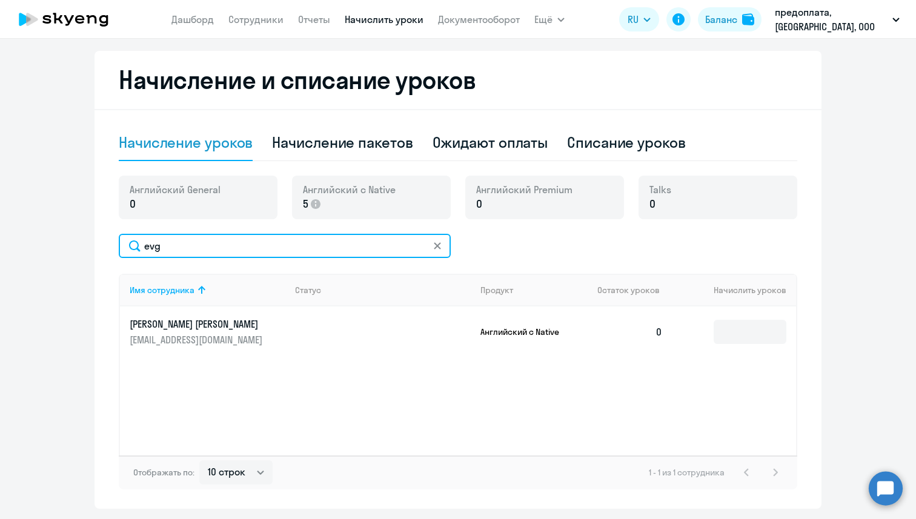
scroll to position [286, 0]
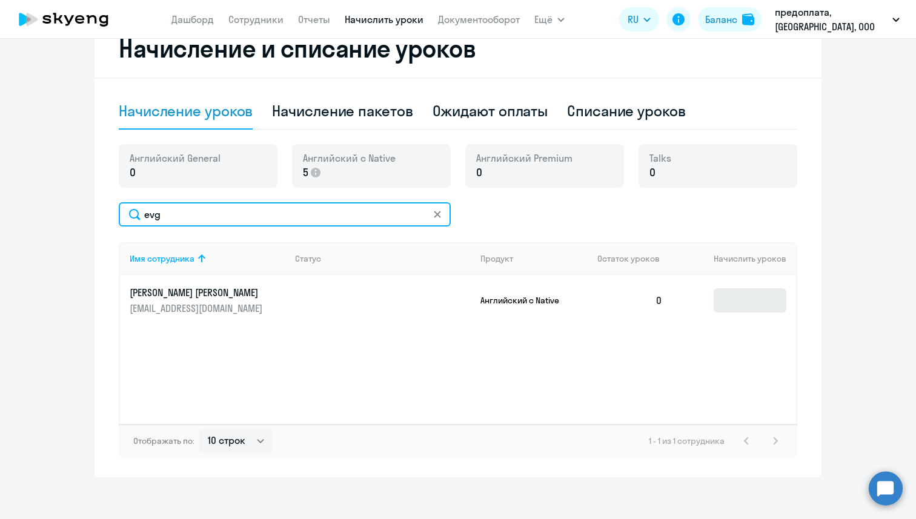
type input "evg"
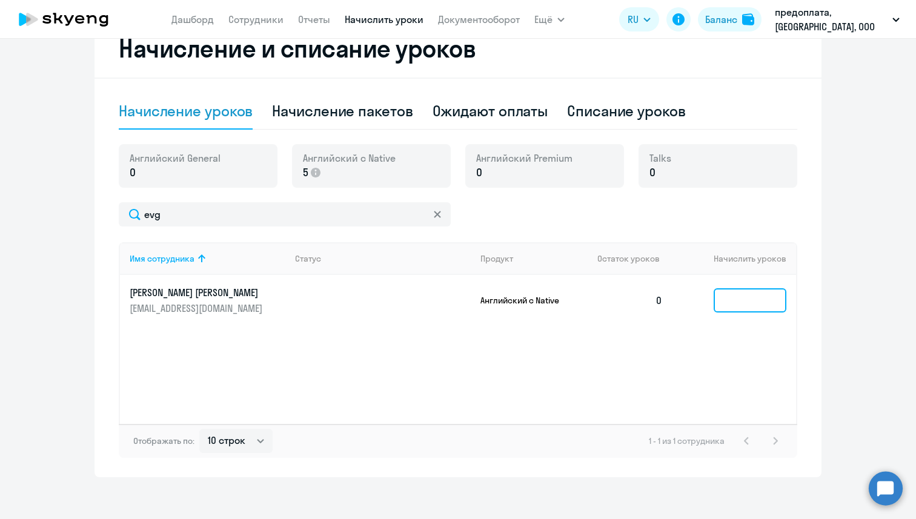
click at [764, 299] on input at bounding box center [750, 300] width 73 height 24
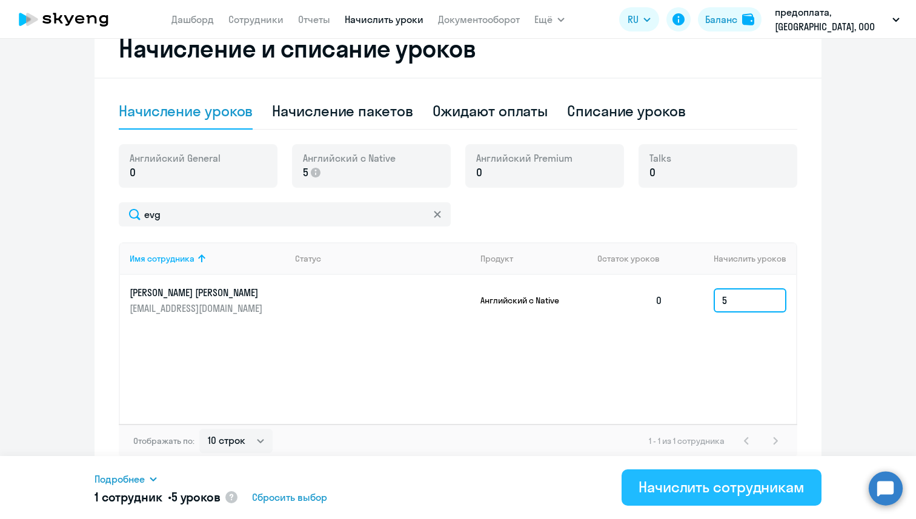
type input "5"
click at [712, 486] on div "Начислить сотрудникам" at bounding box center [722, 487] width 166 height 19
